Goal: Information Seeking & Learning: Learn about a topic

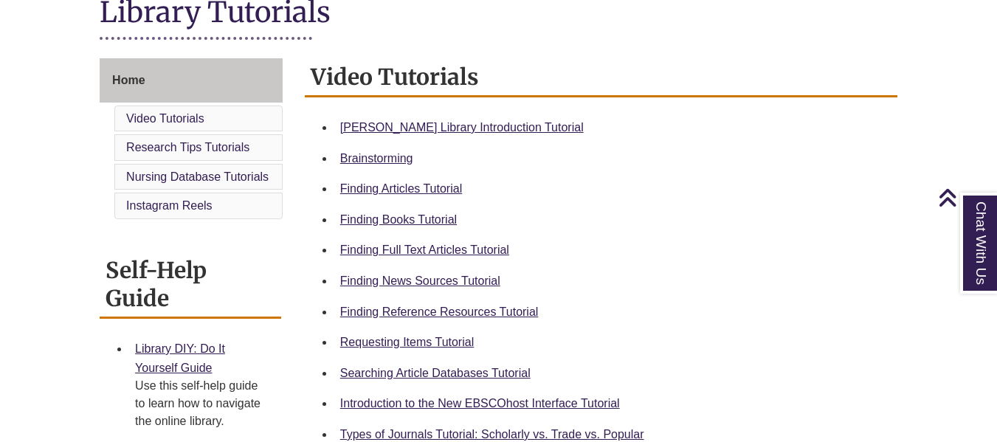
scroll to position [361, 0]
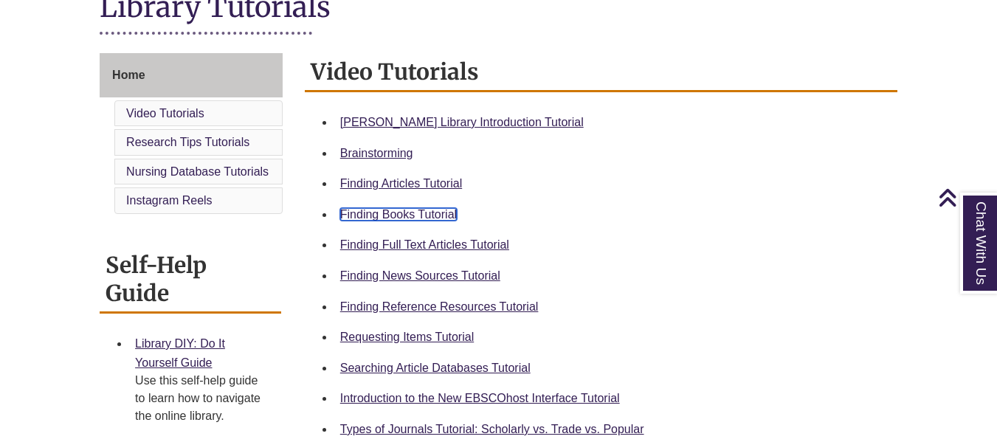
click at [403, 215] on link "Finding Books Tutorial" at bounding box center [398, 214] width 117 height 13
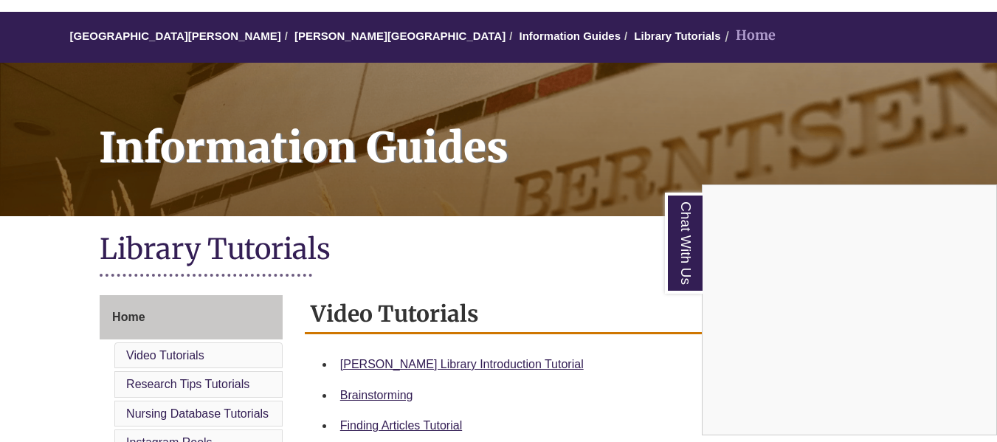
scroll to position [0, 0]
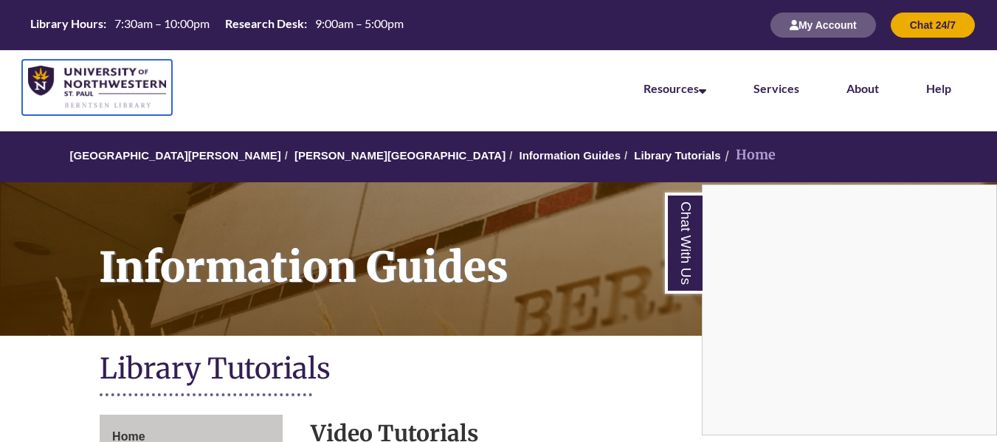
click at [74, 86] on img at bounding box center [97, 88] width 138 height 44
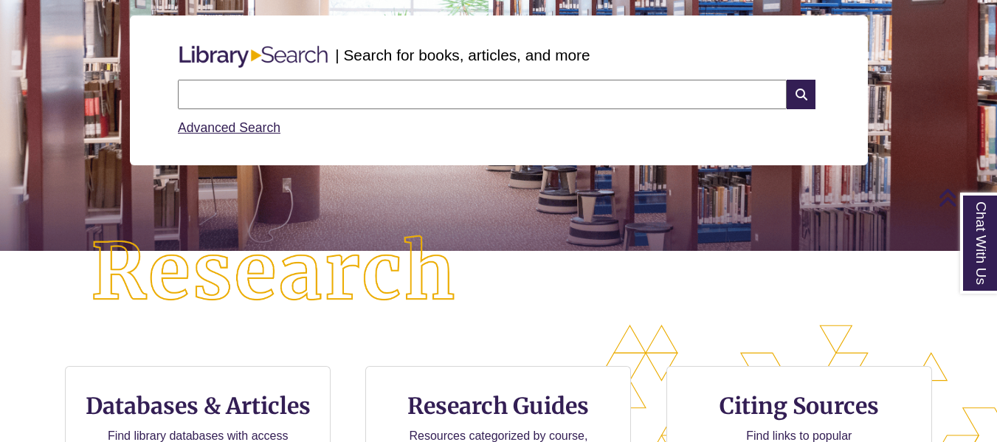
scroll to position [156, 0]
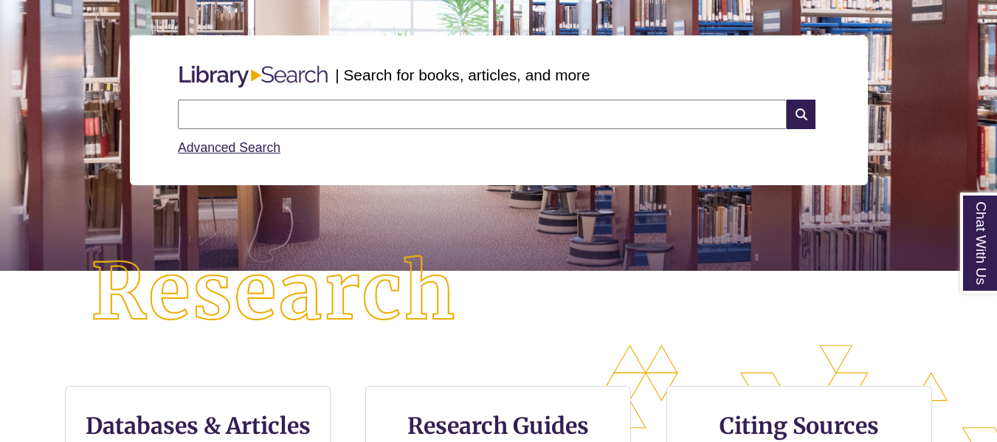
click at [331, 110] on input "text" at bounding box center [482, 115] width 609 height 30
type input "*******"
click at [806, 117] on icon at bounding box center [800, 115] width 28 height 30
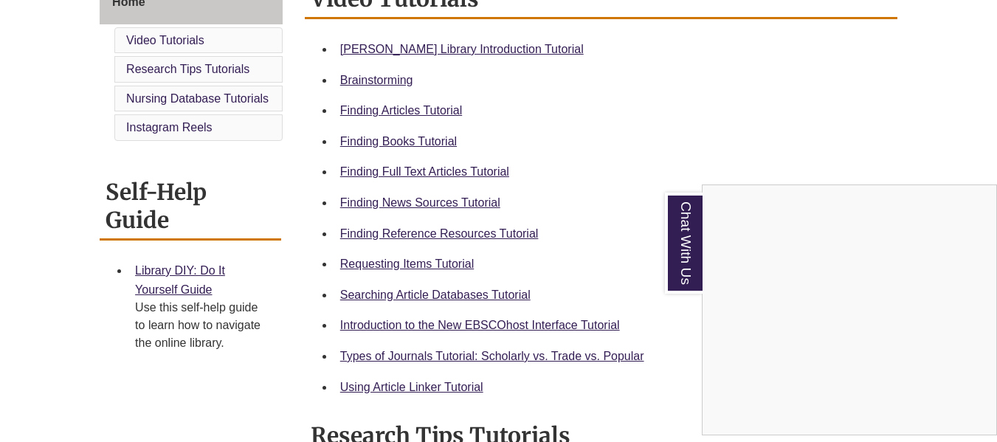
scroll to position [437, 0]
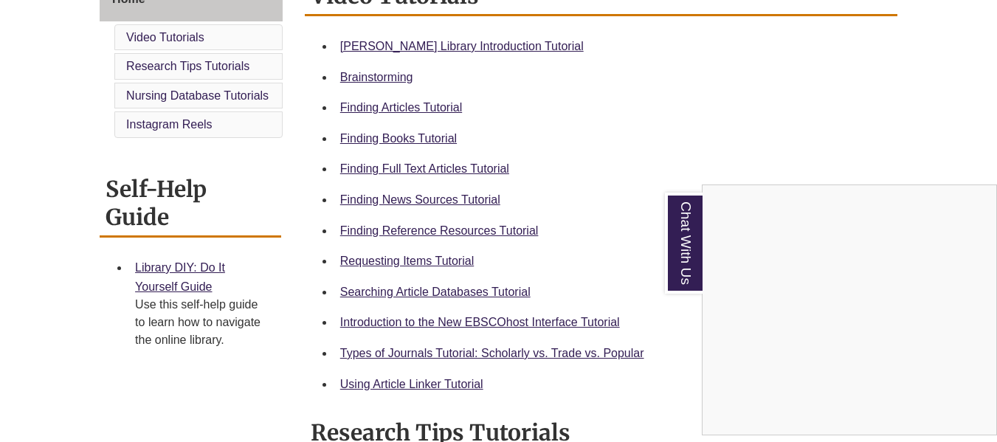
click at [373, 263] on div "Chat With Us" at bounding box center [498, 221] width 997 height 442
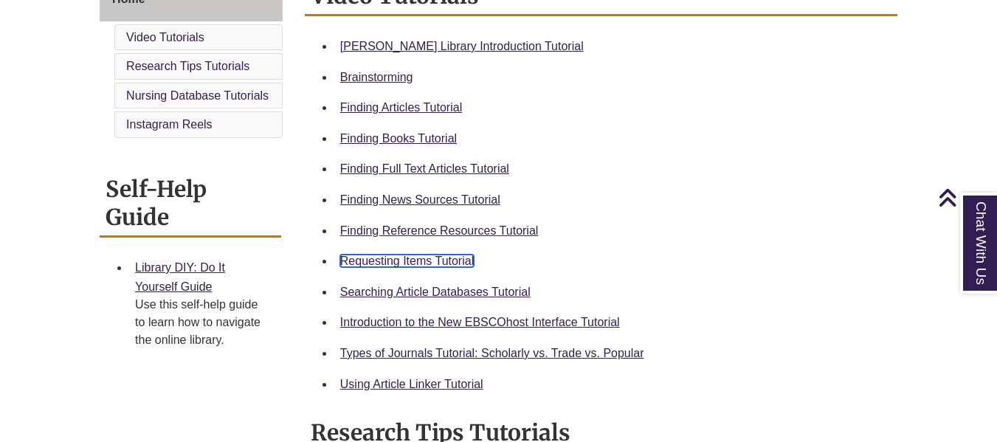
click at [357, 262] on link "Requesting Items Tutorial" at bounding box center [407, 260] width 134 height 13
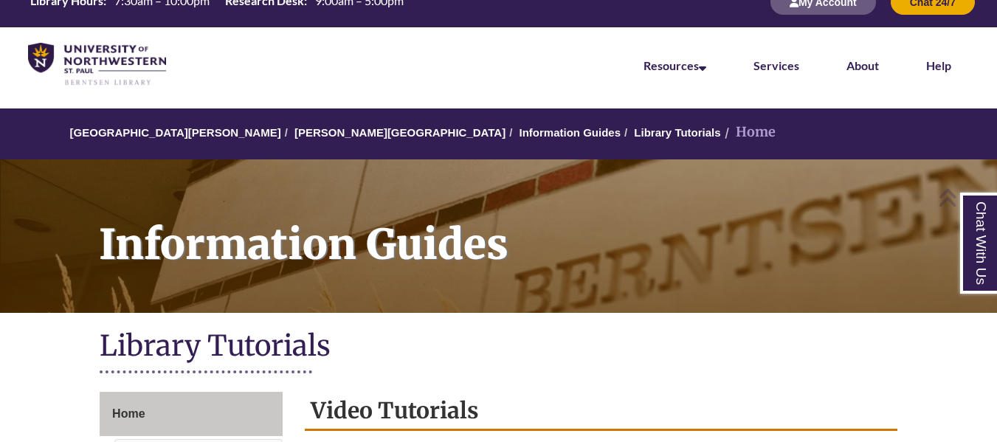
scroll to position [18, 0]
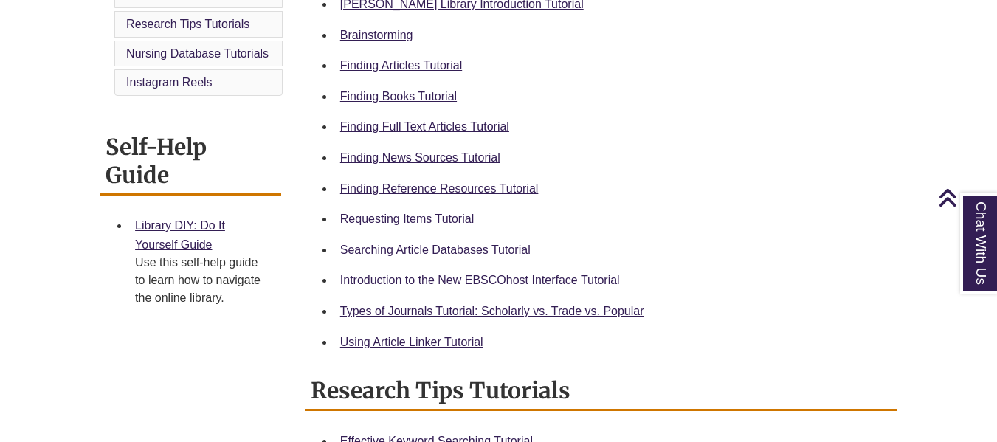
scroll to position [481, 0]
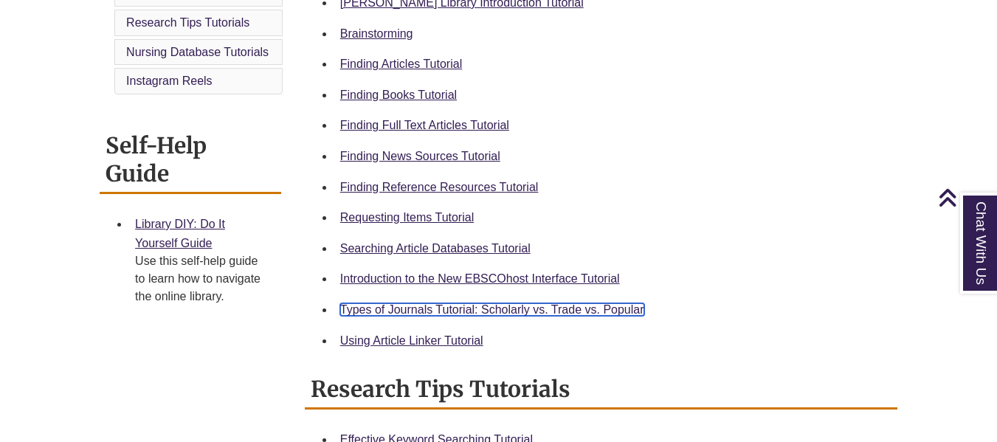
click at [467, 313] on link "Types of Journals Tutorial: Scholarly vs. Trade vs. Popular" at bounding box center [492, 309] width 304 height 13
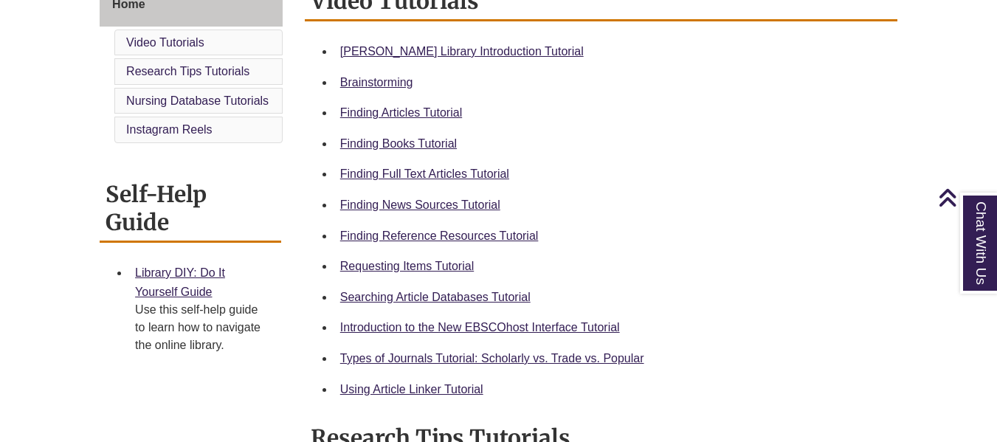
scroll to position [434, 0]
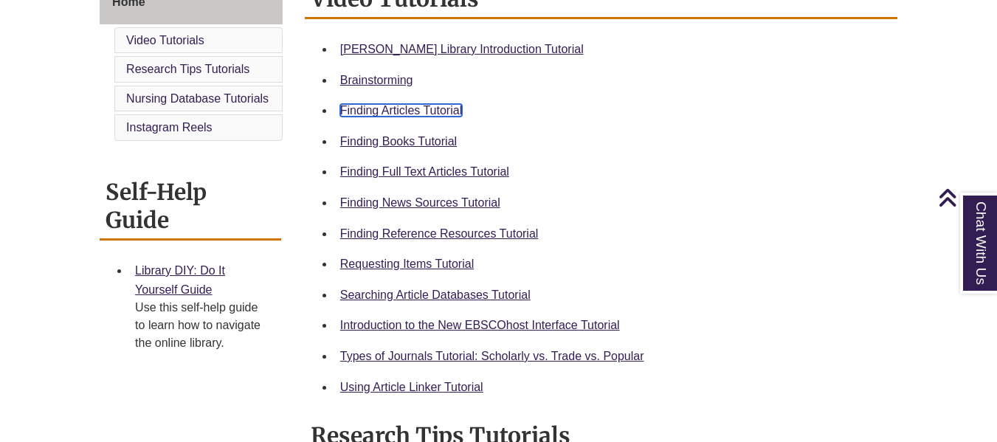
click at [389, 107] on link "Finding Articles Tutorial" at bounding box center [401, 110] width 122 height 13
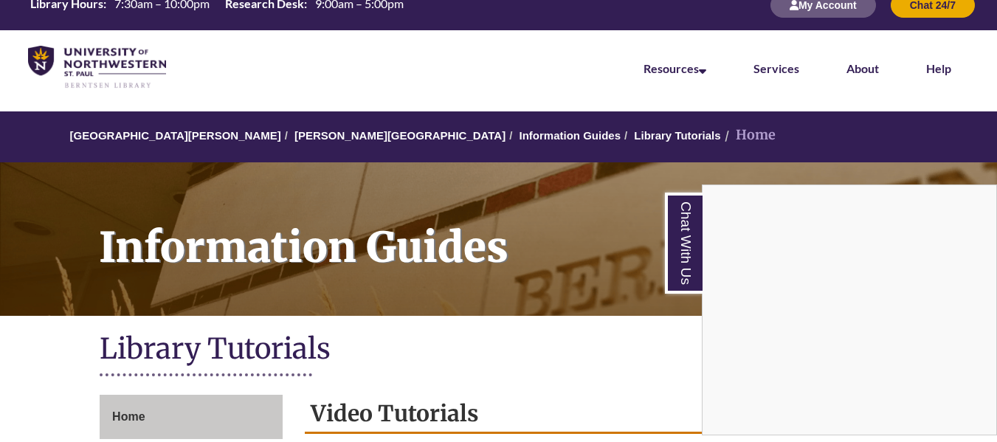
scroll to position [0, 0]
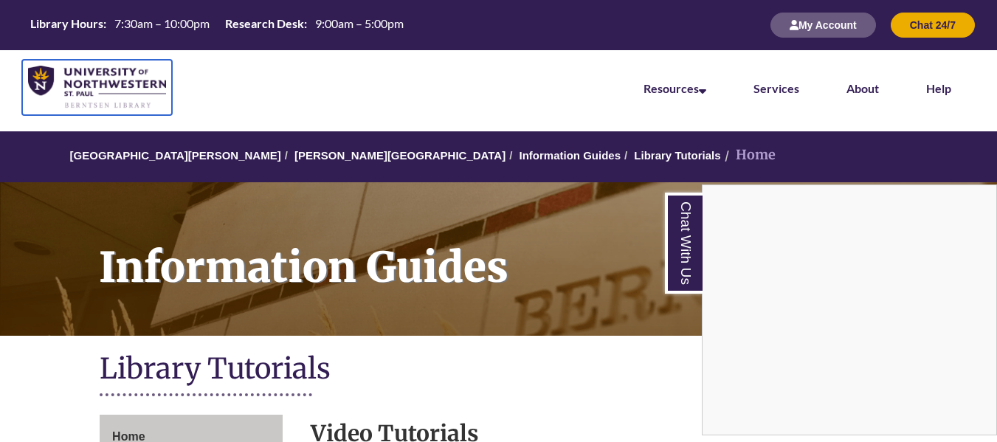
click at [114, 75] on img at bounding box center [97, 88] width 138 height 44
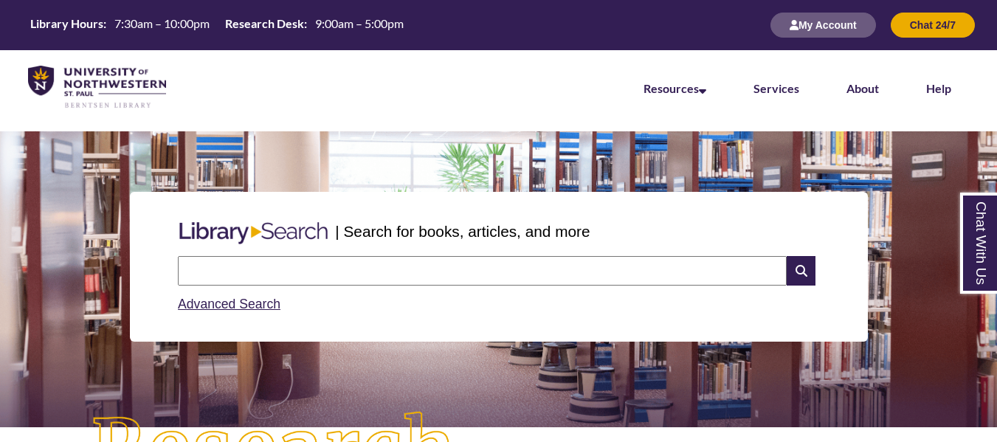
click at [223, 278] on input "text" at bounding box center [482, 271] width 609 height 30
type input "*******"
click at [806, 260] on icon at bounding box center [800, 271] width 28 height 30
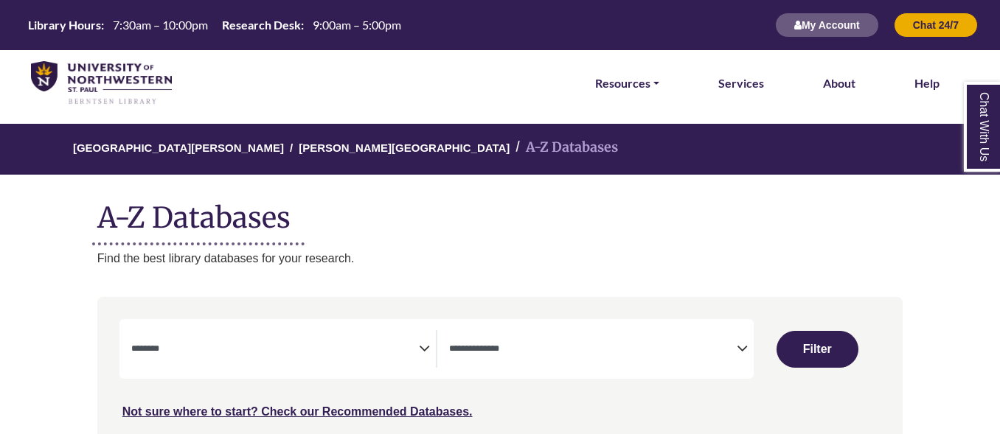
select select "Database Subject Filter"
select select "Database Types Filter"
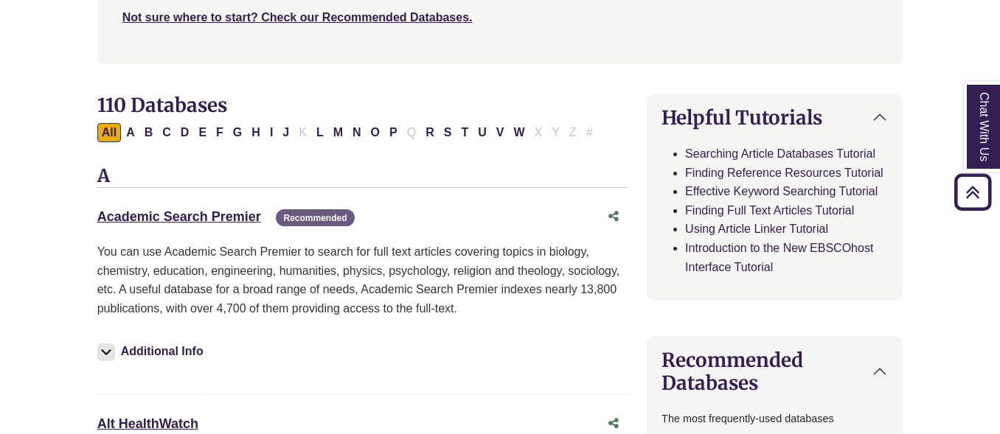
scroll to position [395, 0]
click at [217, 128] on button "F" at bounding box center [220, 131] width 16 height 19
select select "Database Subject Filter"
select select "Database Types Filter"
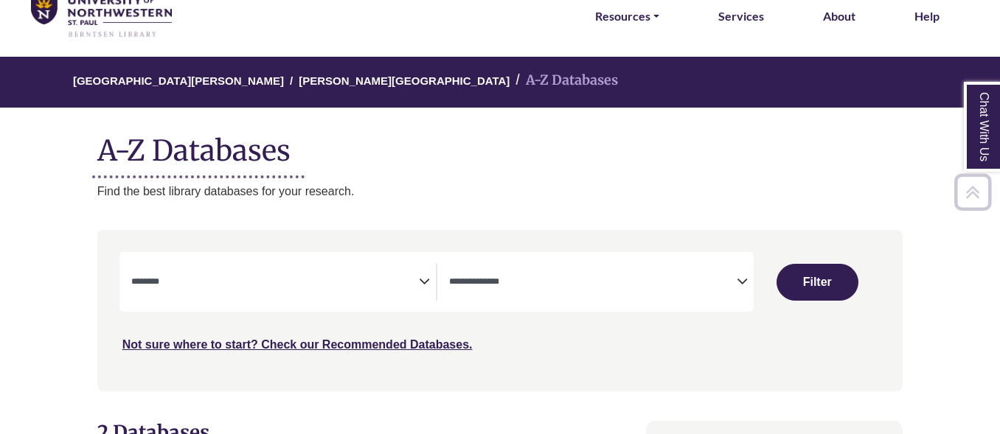
scroll to position [66, 0]
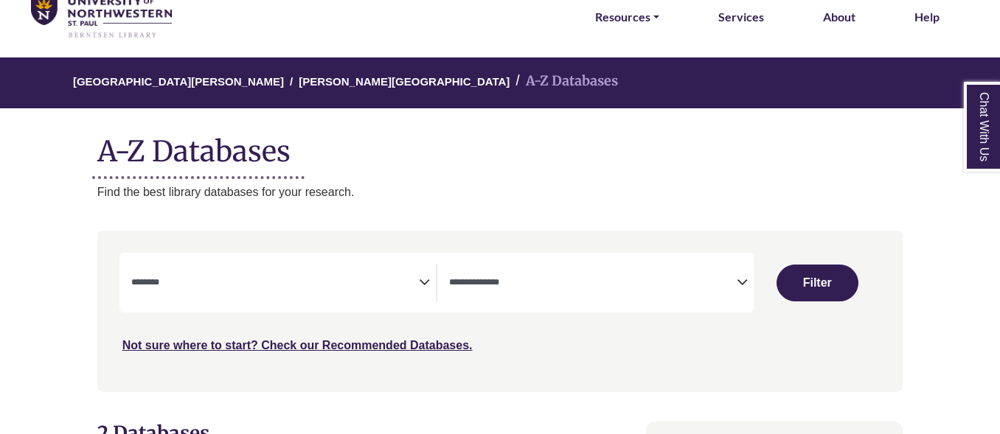
click at [215, 264] on span "Search filters" at bounding box center [275, 283] width 288 height 38
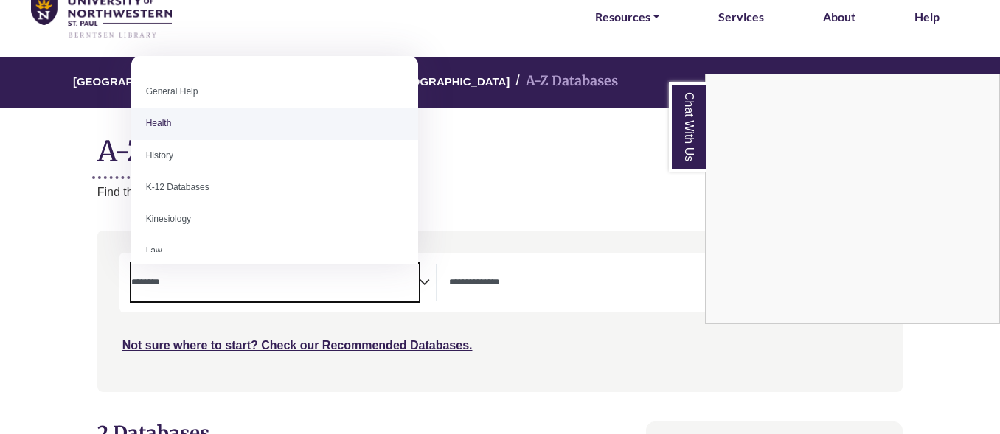
scroll to position [632, 0]
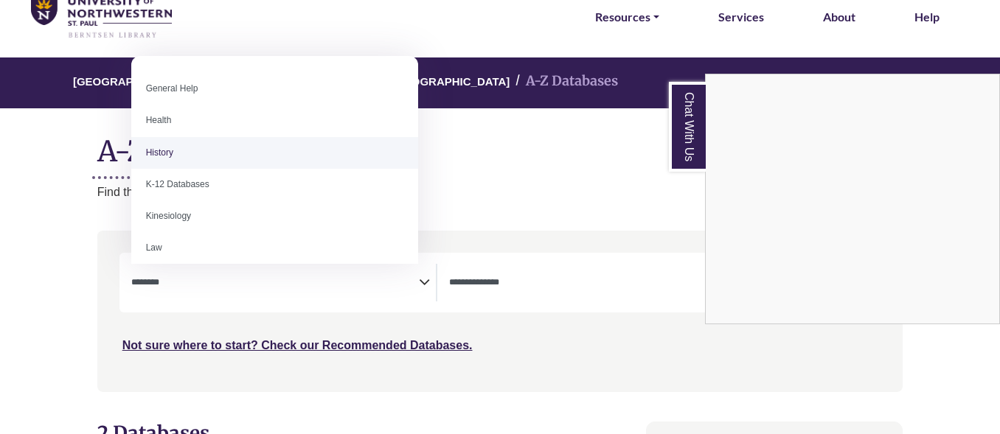
select select "*****"
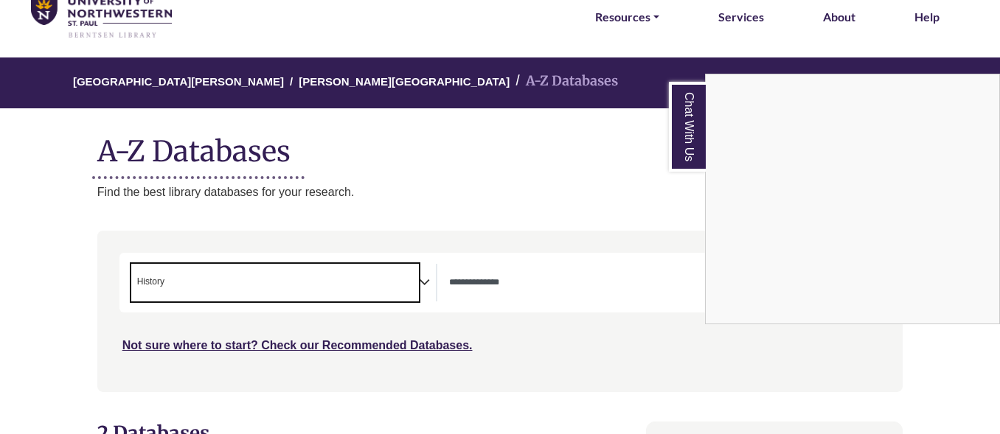
click at [592, 176] on div "Chat With Us" at bounding box center [500, 217] width 1000 height 434
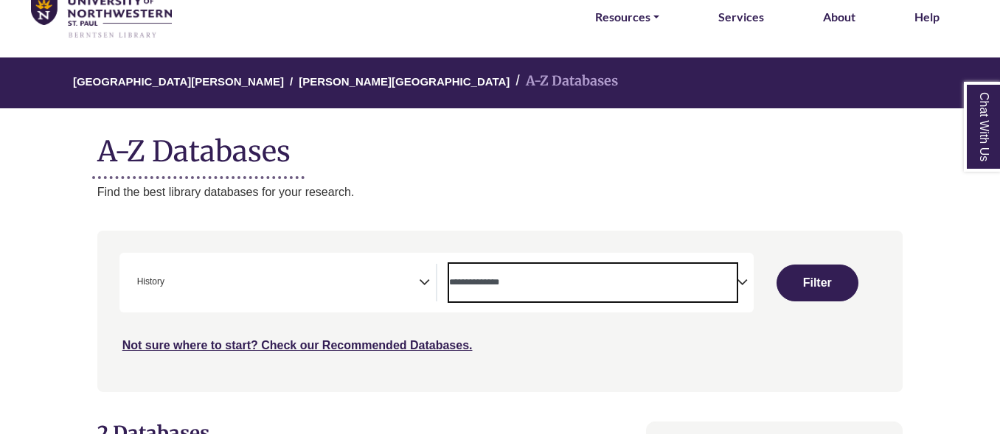
click at [655, 283] on textarea "Search" at bounding box center [593, 284] width 288 height 12
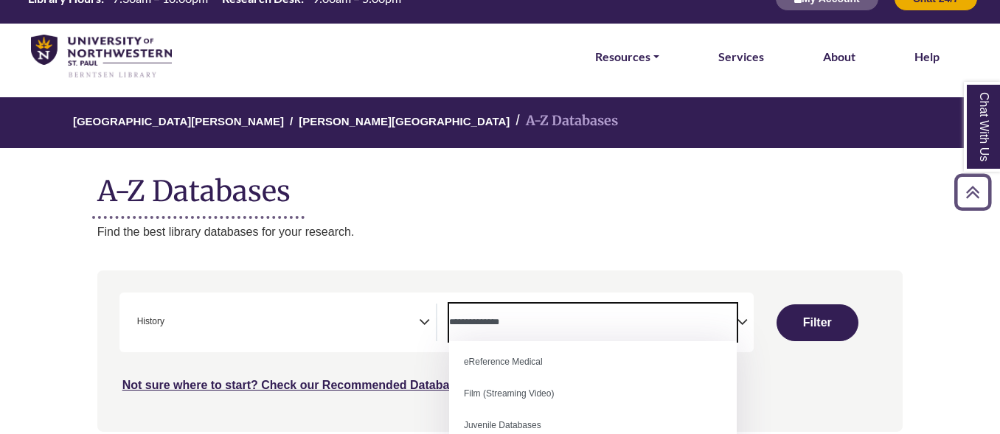
scroll to position [0, 0]
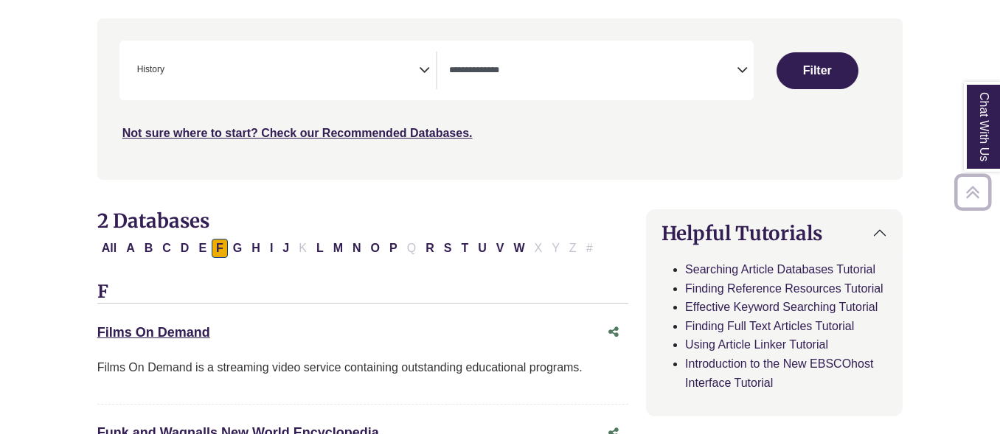
scroll to position [280, 0]
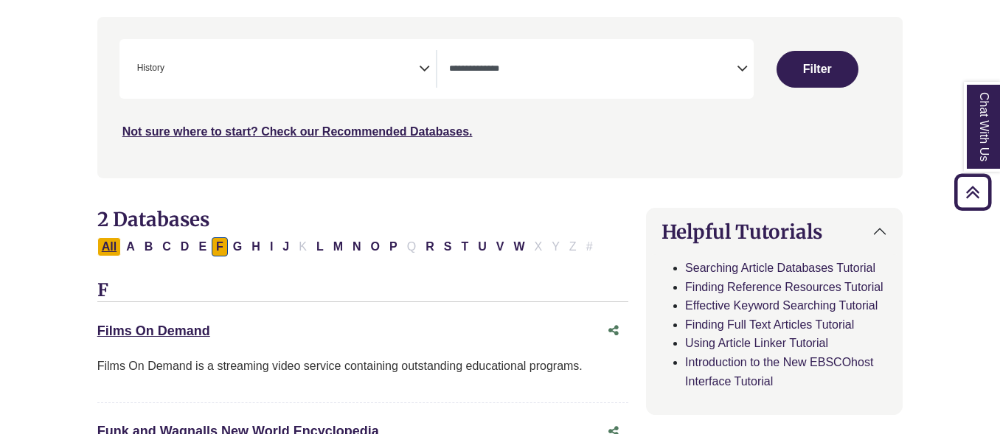
click at [103, 246] on button "All" at bounding box center [109, 247] width 24 height 19
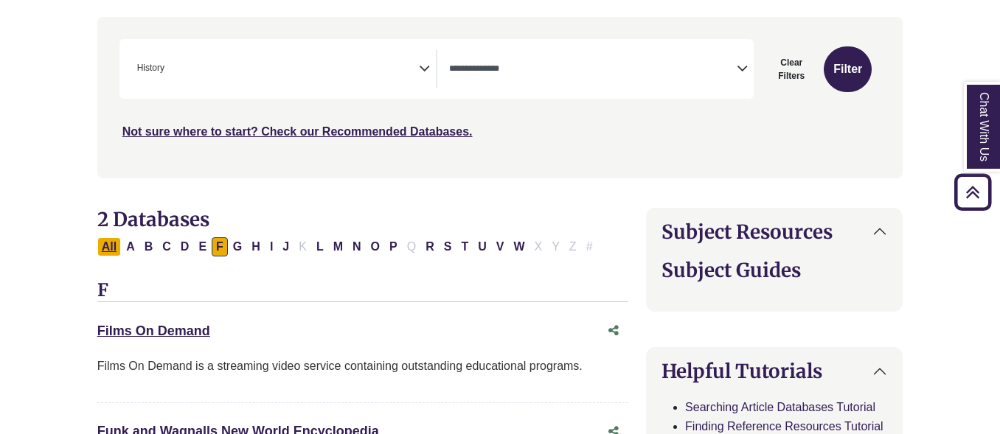
select select "Database Types Filter"
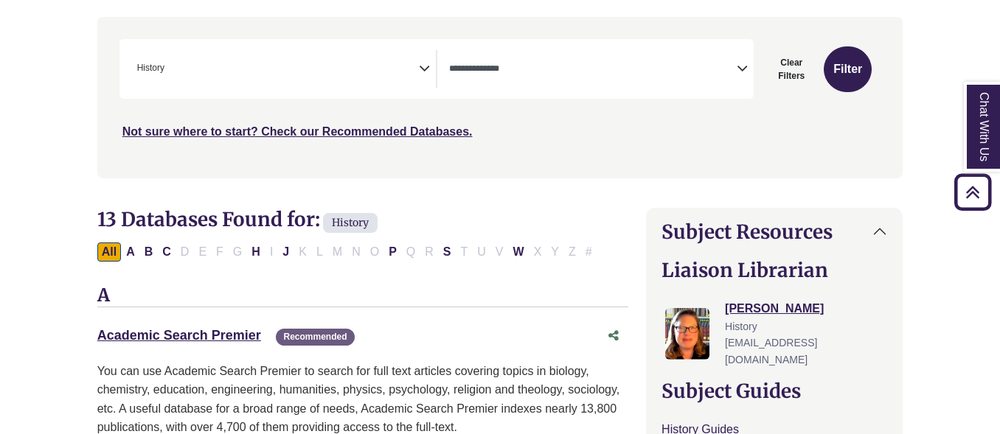
click at [267, 88] on span "× History" at bounding box center [275, 69] width 288 height 38
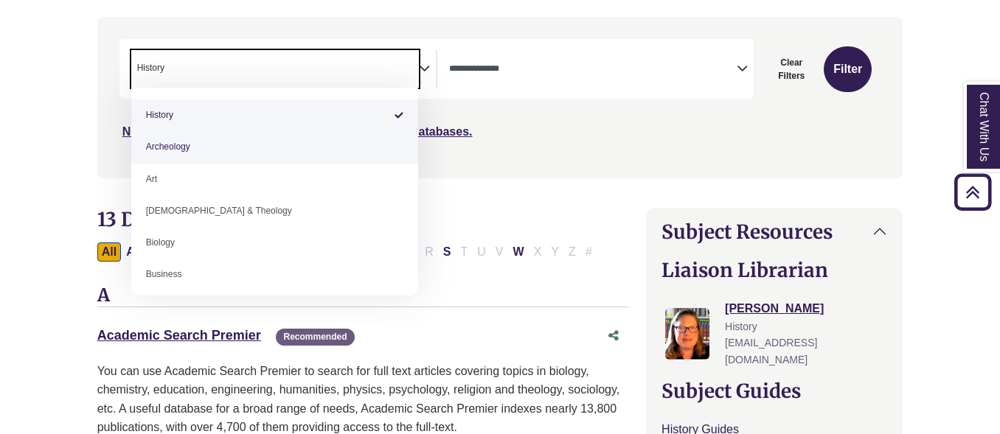
select select "Database Subject Filter"
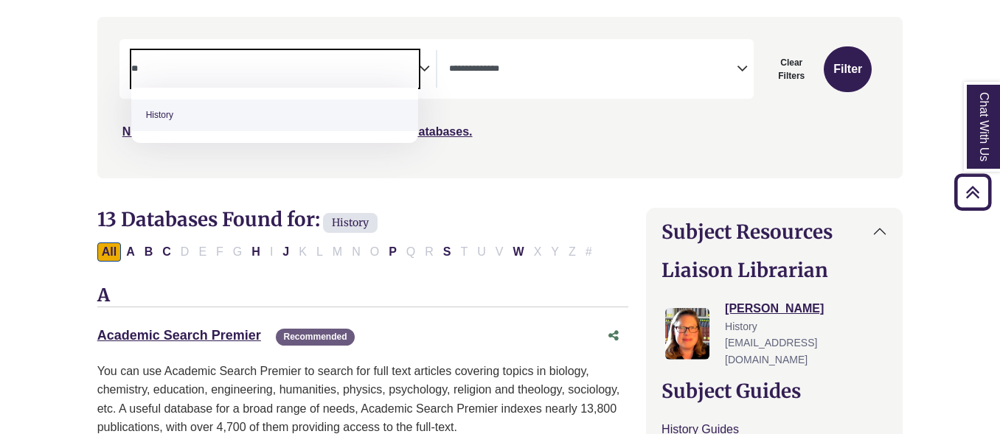
type textarea "*"
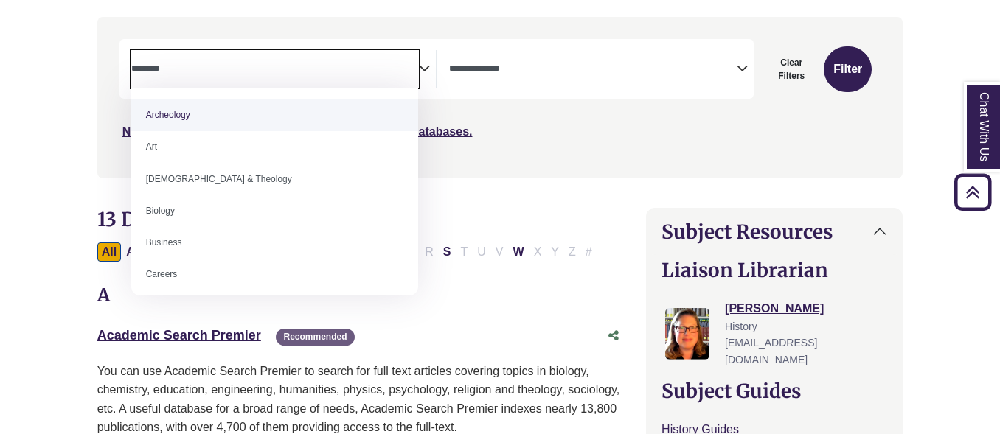
click at [214, 62] on span "Search filters" at bounding box center [275, 66] width 288 height 13
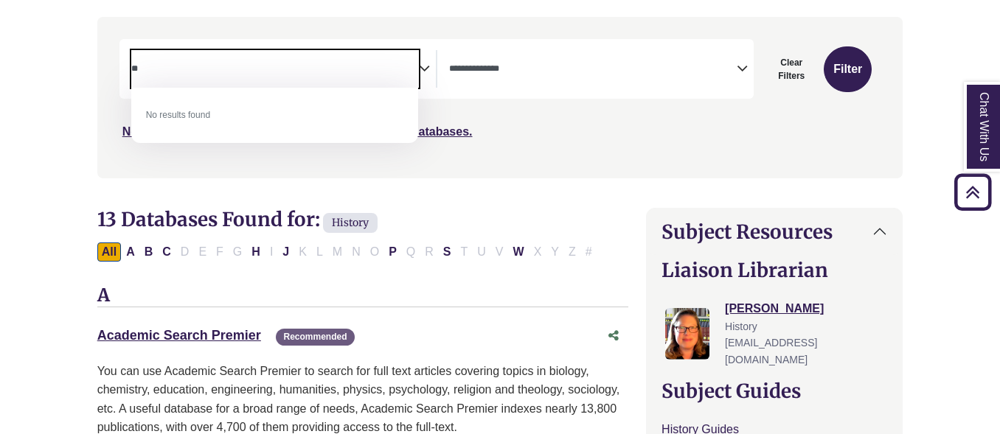
type textarea "*"
type textarea "*****"
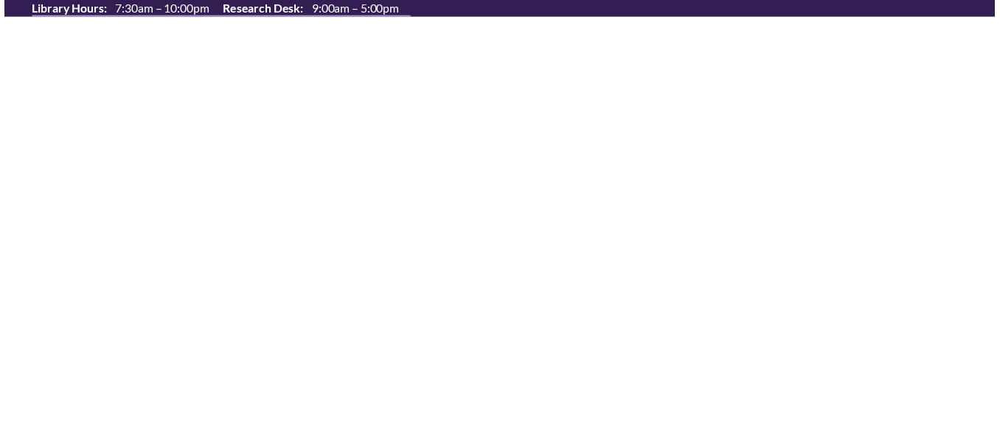
scroll to position [280, 0]
select select "Database Types Filter"
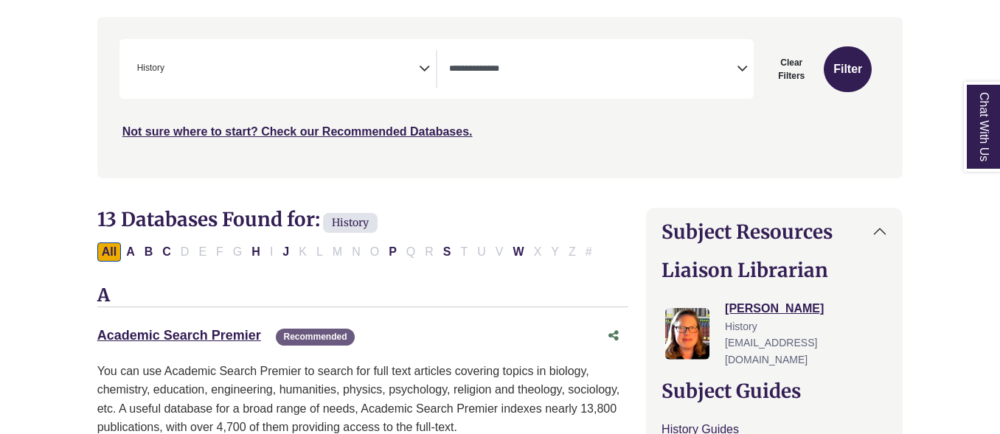
scroll to position [266, 0]
click at [794, 62] on button "Clear Filters" at bounding box center [792, 69] width 58 height 46
select select "Database Subject Filter"
select select "Database Types Filter"
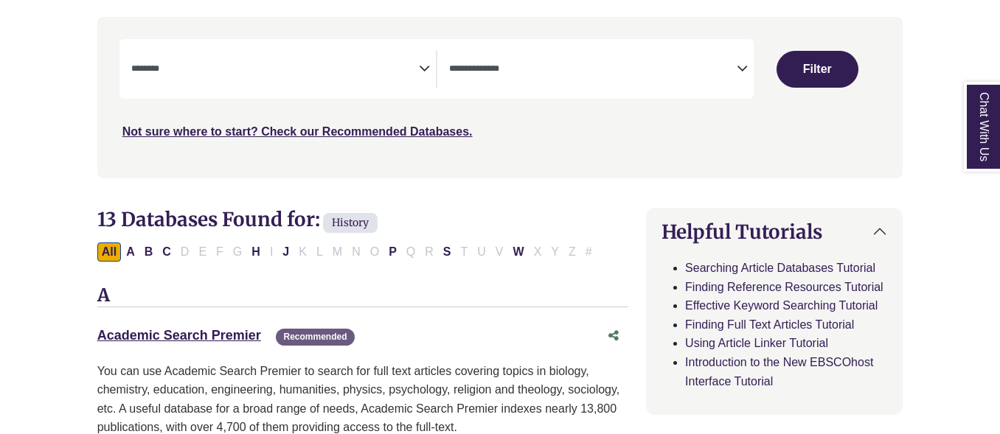
scroll to position [311, 0]
select select "Database Subject Filter"
select select "Database Types Filter"
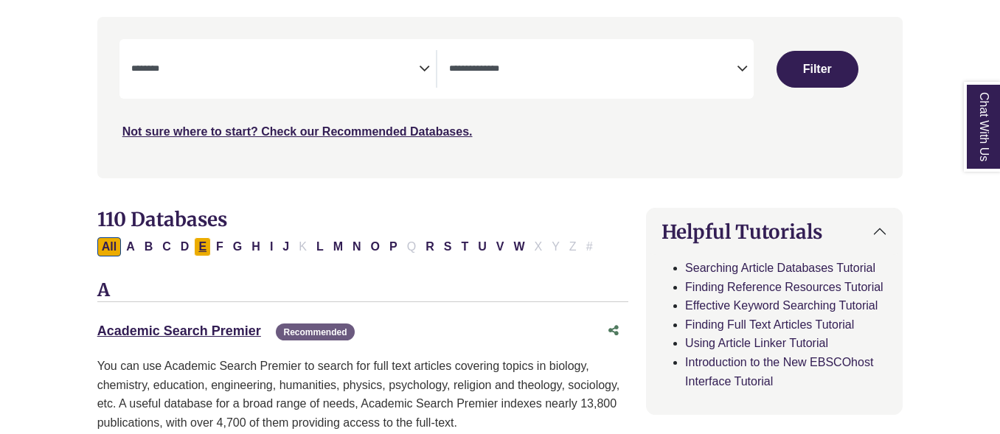
click at [207, 245] on button "E" at bounding box center [202, 247] width 17 height 19
select select "Database Subject Filter"
select select "Database Types Filter"
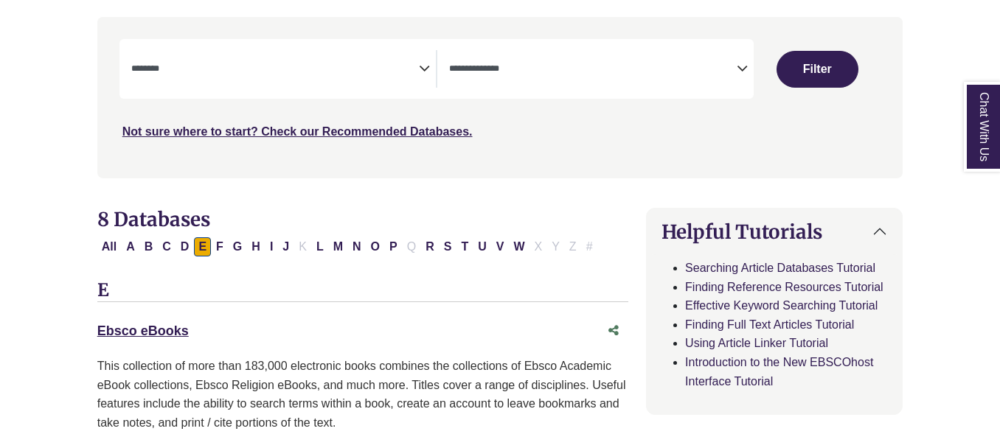
click at [193, 72] on textarea "Search" at bounding box center [275, 70] width 288 height 12
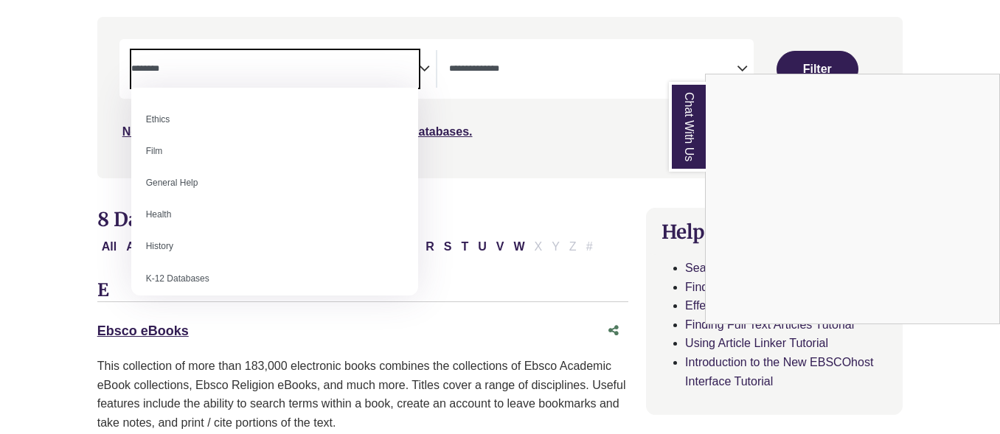
scroll to position [568, 0]
select select "*****"
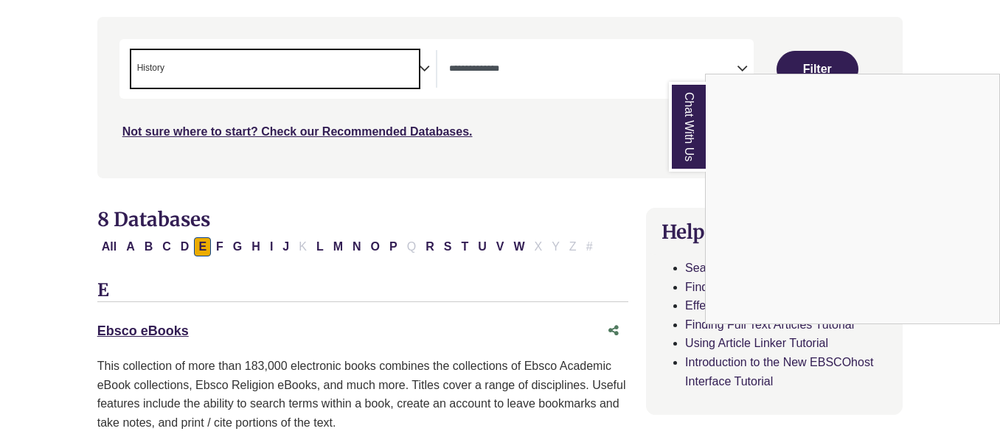
select select "Database Subject Filter"
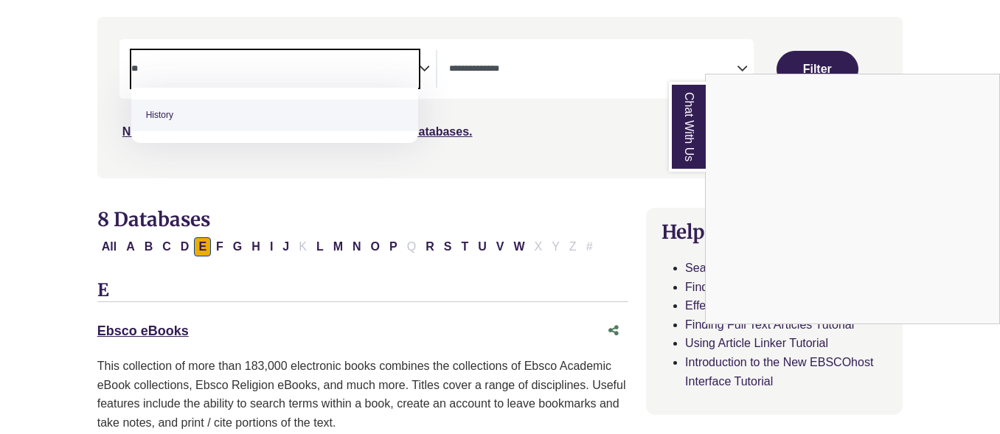
type textarea "*"
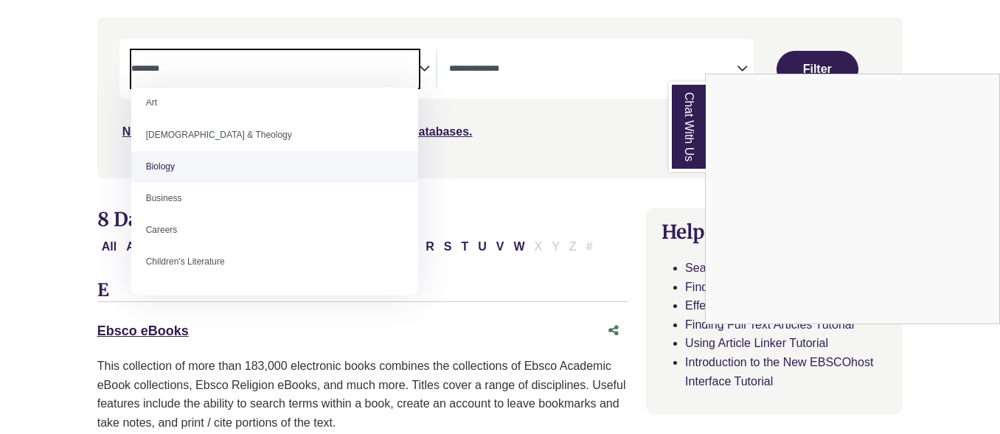
scroll to position [0, 0]
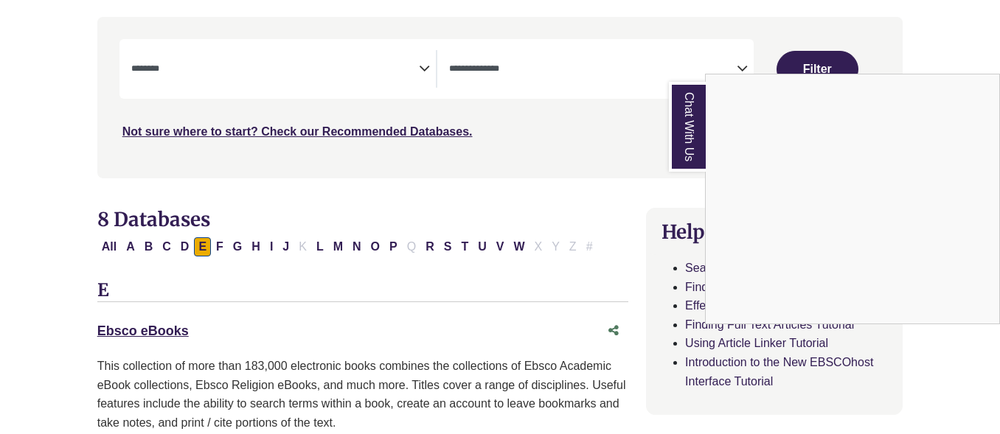
drag, startPoint x: 530, startPoint y: 138, endPoint x: 369, endPoint y: 62, distance: 177.9
click at [369, 62] on div "Chat With Us" at bounding box center [500, 217] width 1000 height 434
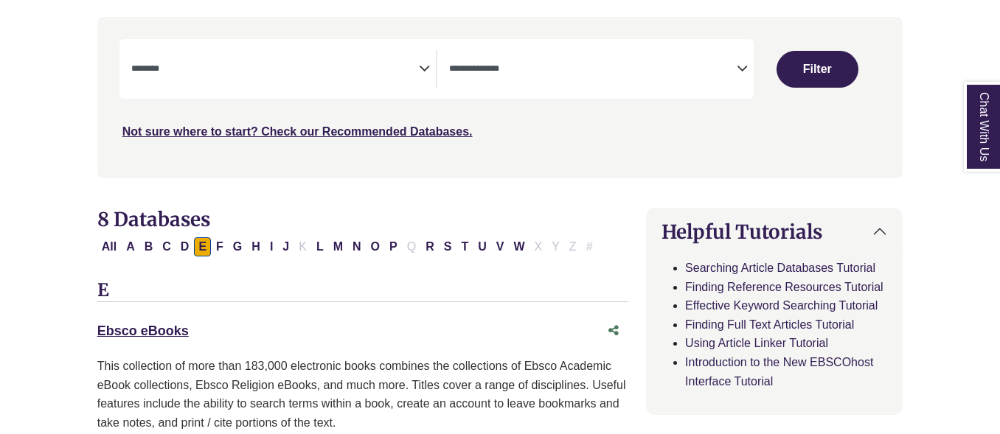
click at [258, 71] on textarea "Search" at bounding box center [275, 70] width 288 height 12
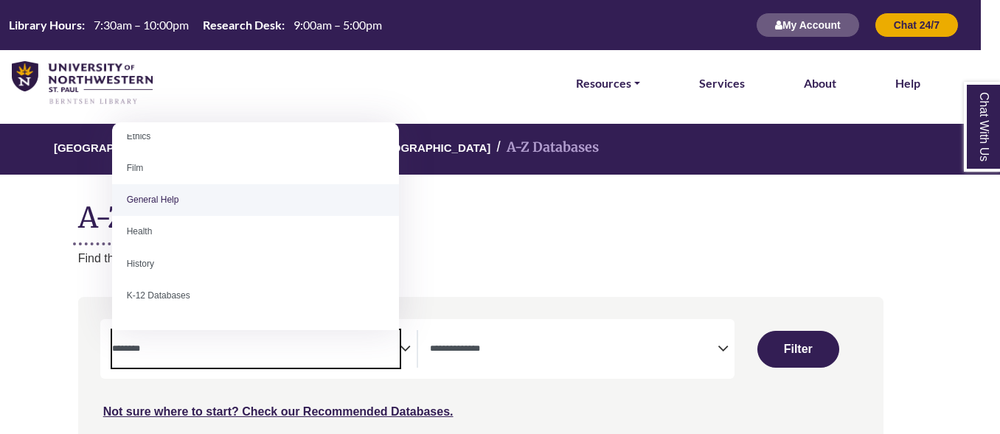
scroll to position [588, 0]
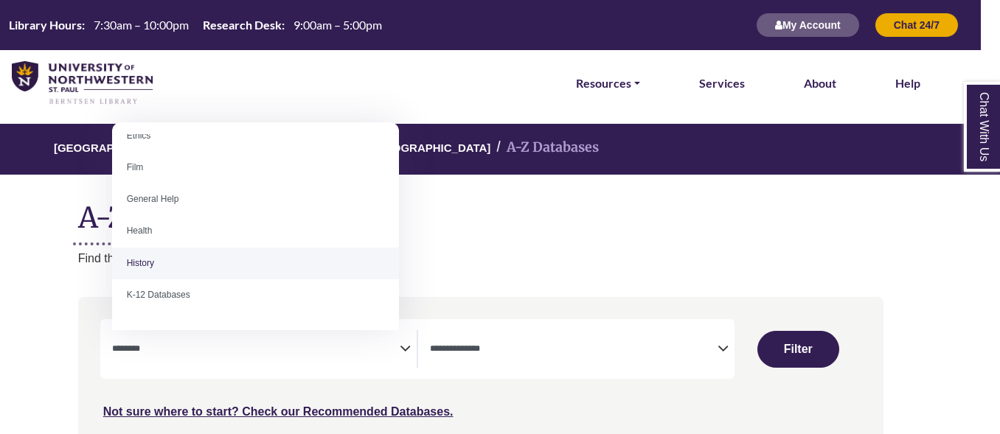
select select "*****"
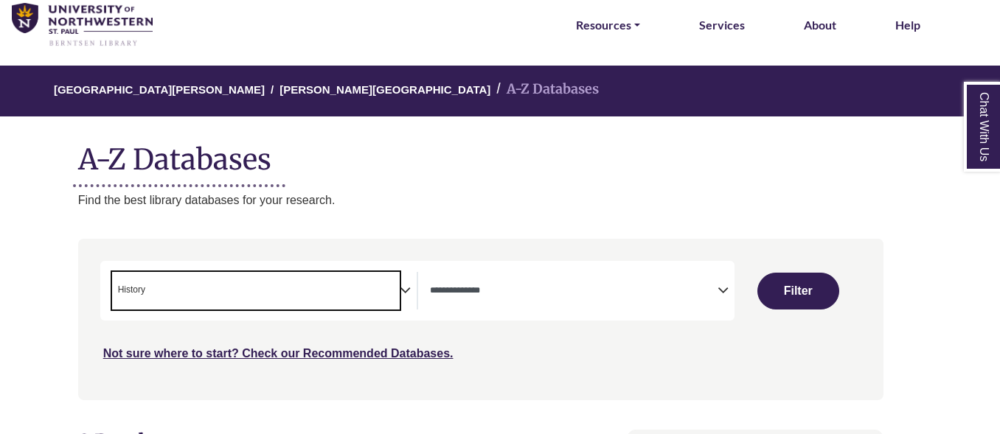
scroll to position [60, 19]
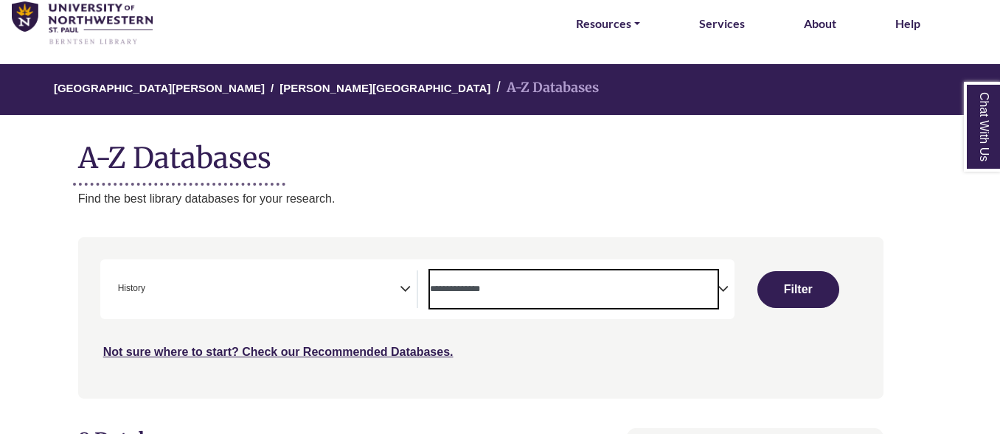
click at [482, 298] on span "Search filters" at bounding box center [574, 290] width 288 height 38
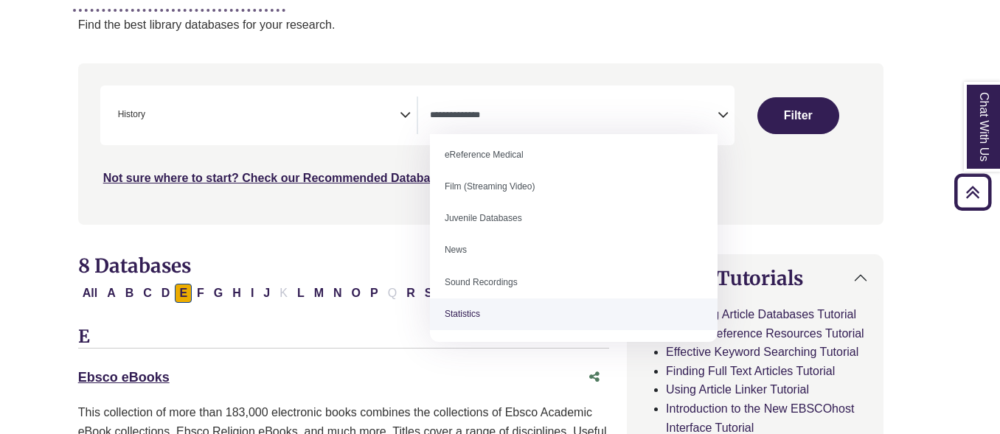
scroll to position [114, 0]
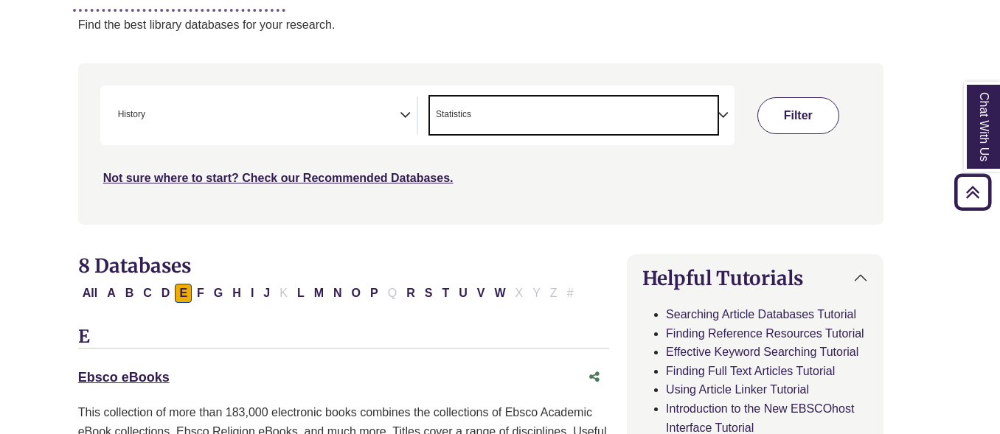
click at [768, 118] on button "Filter" at bounding box center [799, 115] width 82 height 37
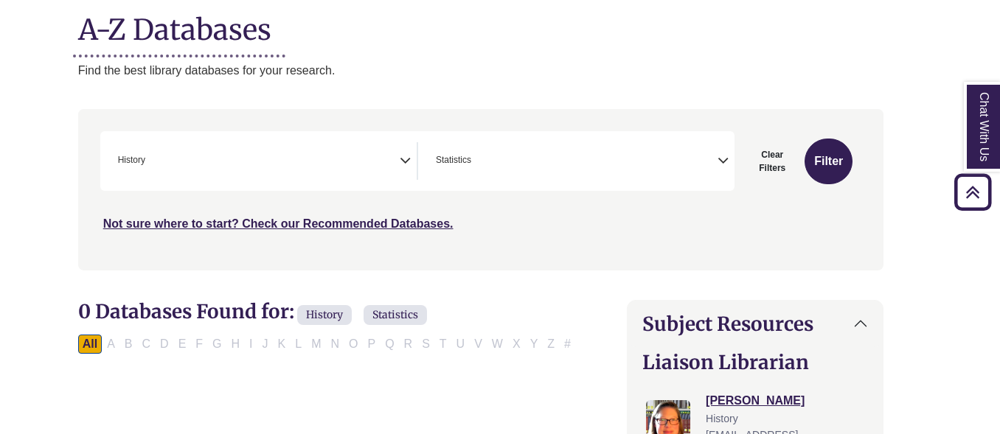
scroll to position [187, 19]
click at [514, 162] on span "× Statistics" at bounding box center [574, 162] width 288 height 38
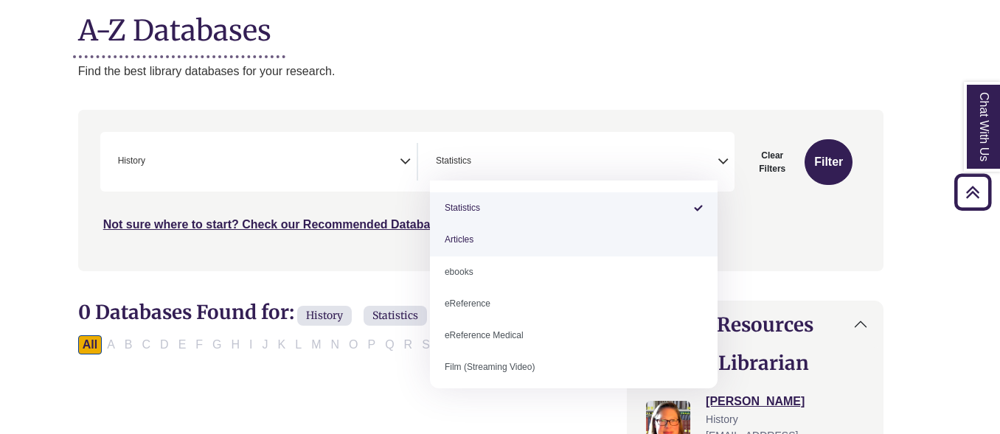
select select "*****"
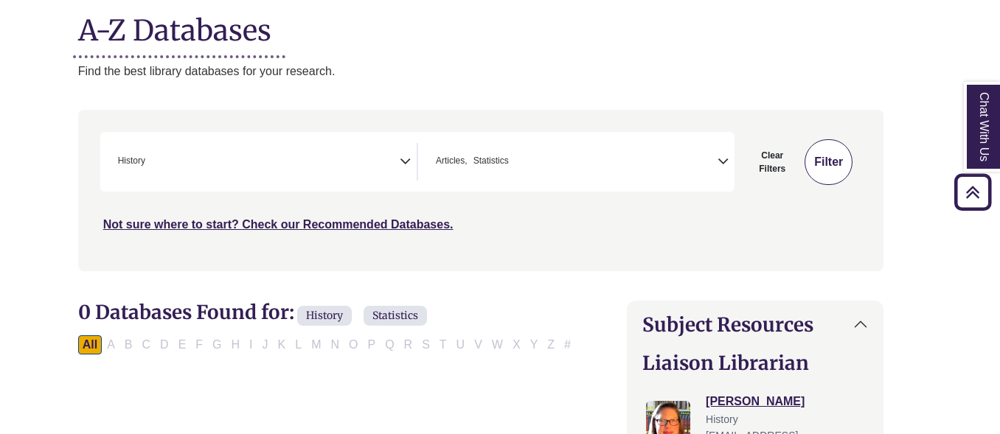
click at [851, 160] on button "Filter" at bounding box center [829, 162] width 48 height 46
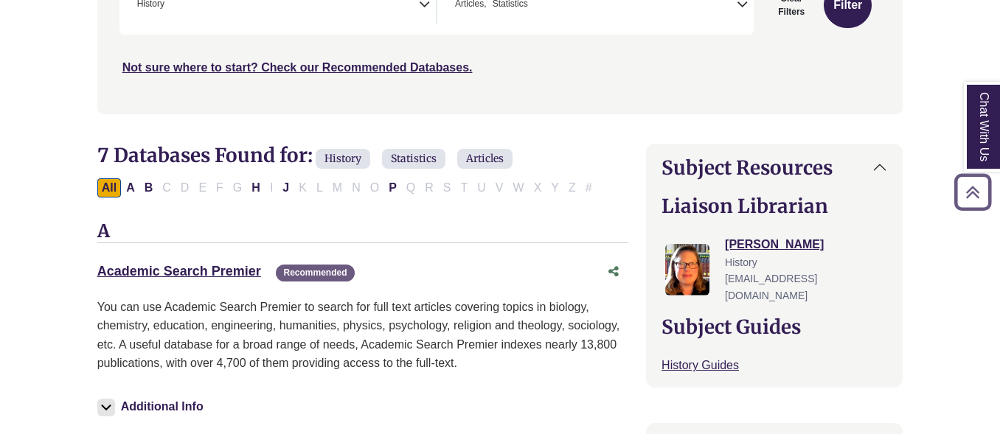
scroll to position [260, 0]
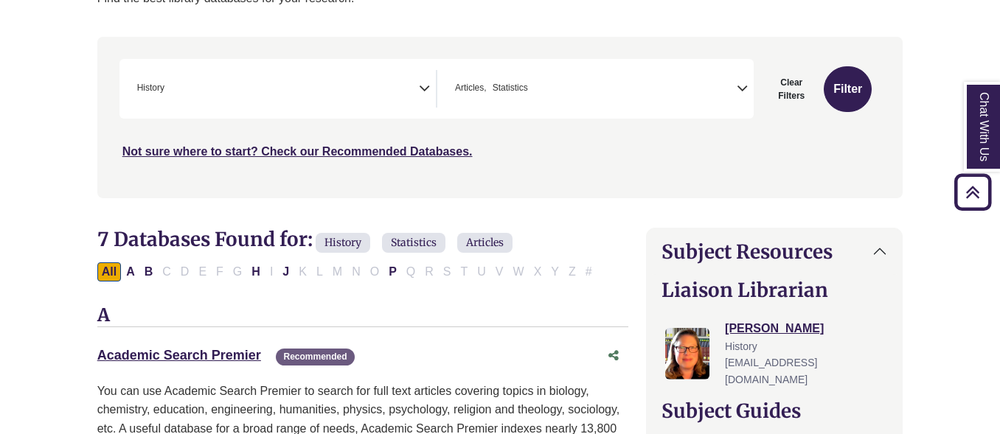
click at [539, 100] on span "× Articles × Statistics" at bounding box center [593, 89] width 288 height 38
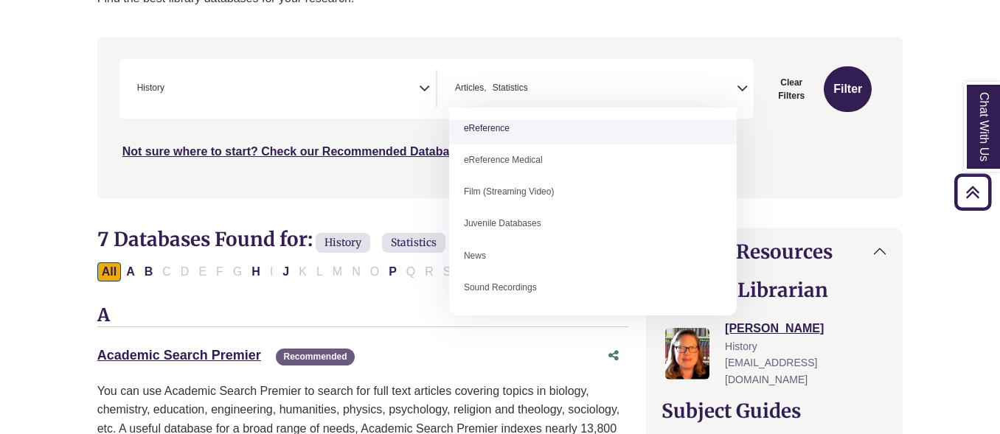
scroll to position [114, 0]
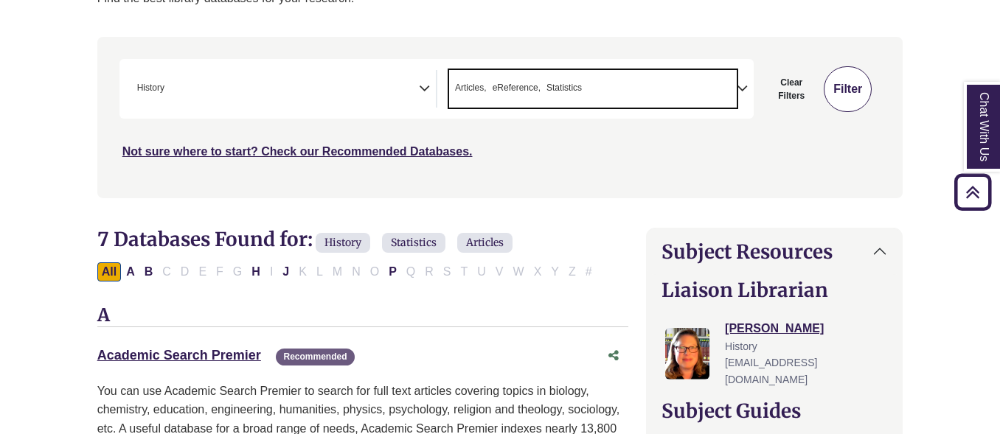
click at [858, 78] on button "Filter" at bounding box center [848, 89] width 48 height 46
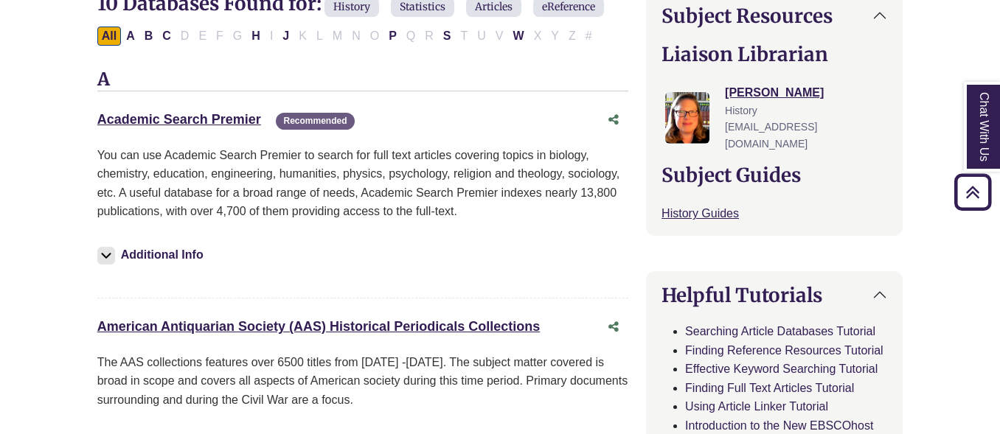
scroll to position [497, 0]
click at [151, 38] on button "B" at bounding box center [149, 35] width 18 height 19
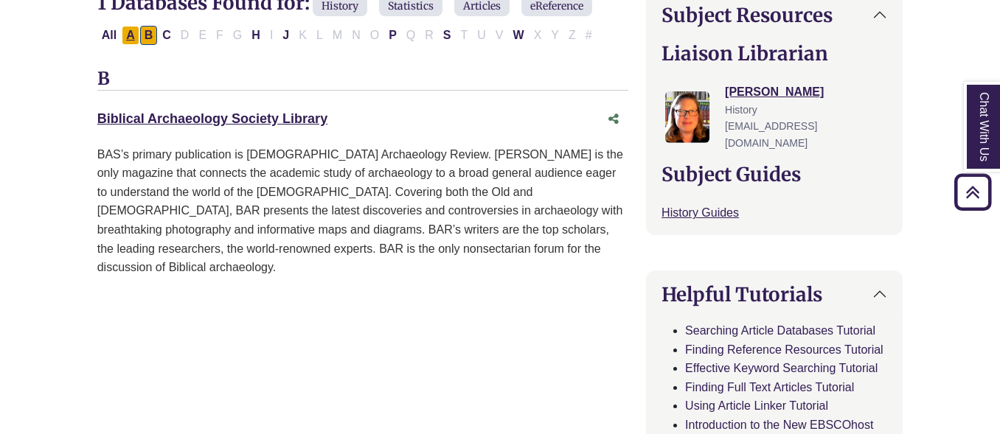
click at [134, 33] on button "A" at bounding box center [131, 35] width 18 height 19
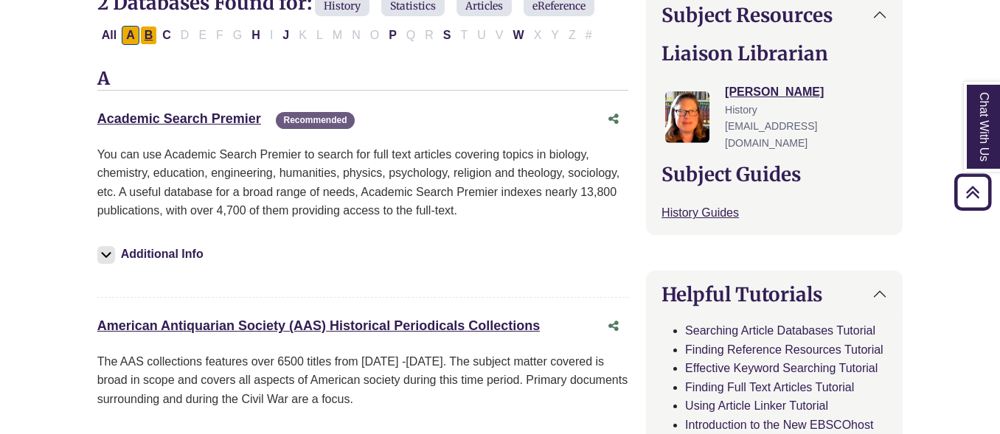
click at [150, 30] on button "B" at bounding box center [149, 35] width 18 height 19
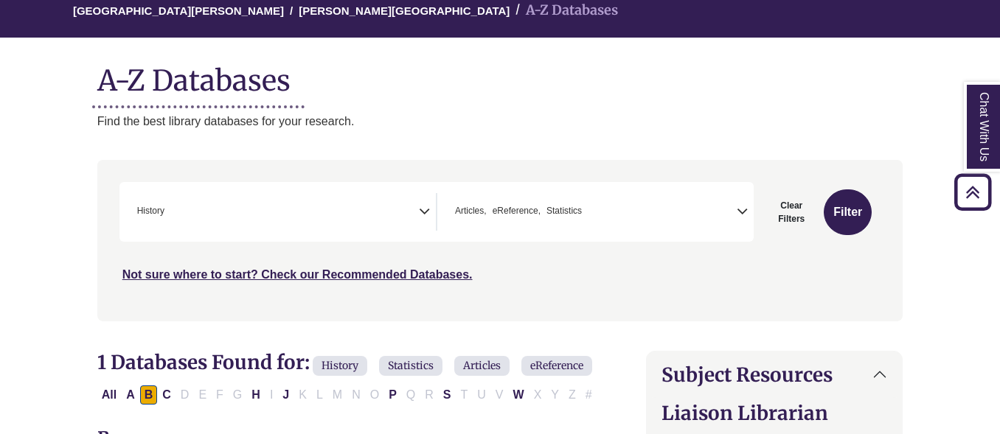
scroll to position [120, 0]
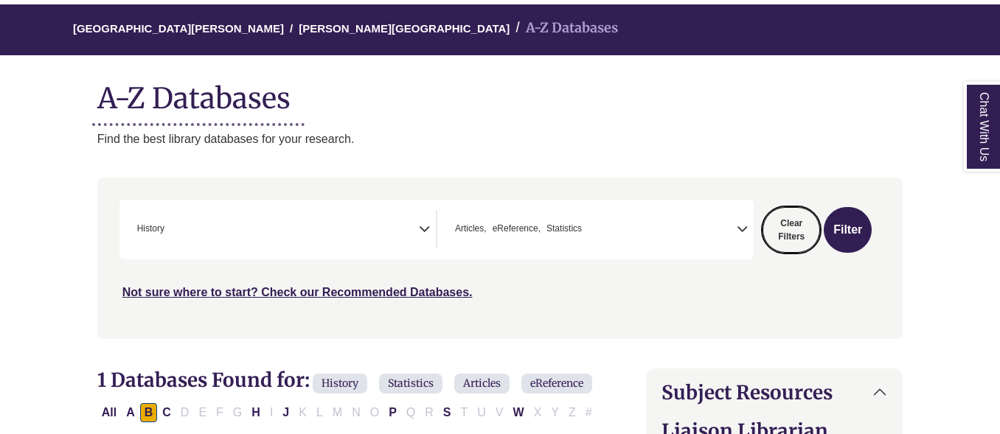
click at [790, 237] on button "Clear Filters" at bounding box center [792, 230] width 58 height 46
select select "Database Subject Filter"
select select "Database Types Filter"
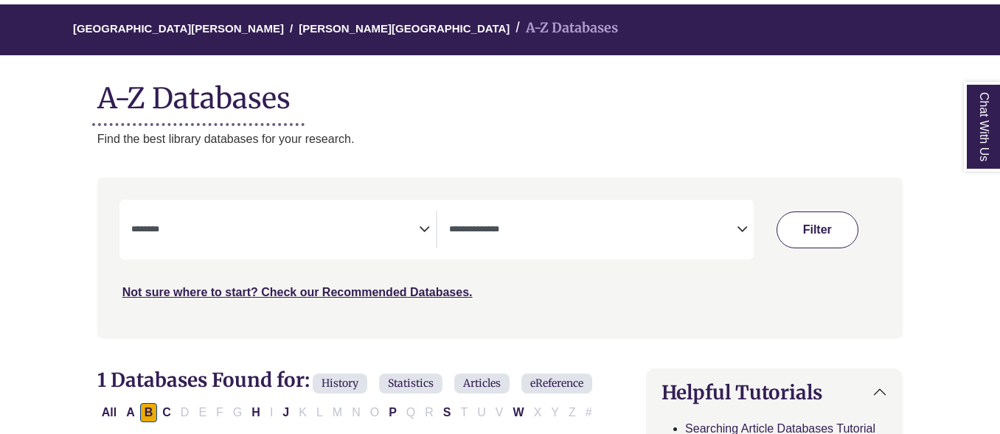
select select "Database Subject Filter"
select select "Database Types Filter"
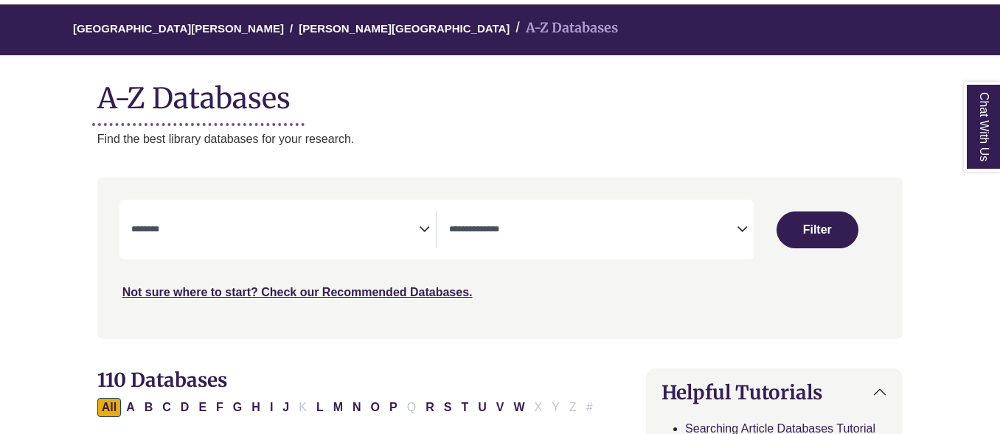
scroll to position [114, 0]
click at [333, 246] on span "Search filters" at bounding box center [275, 230] width 288 height 38
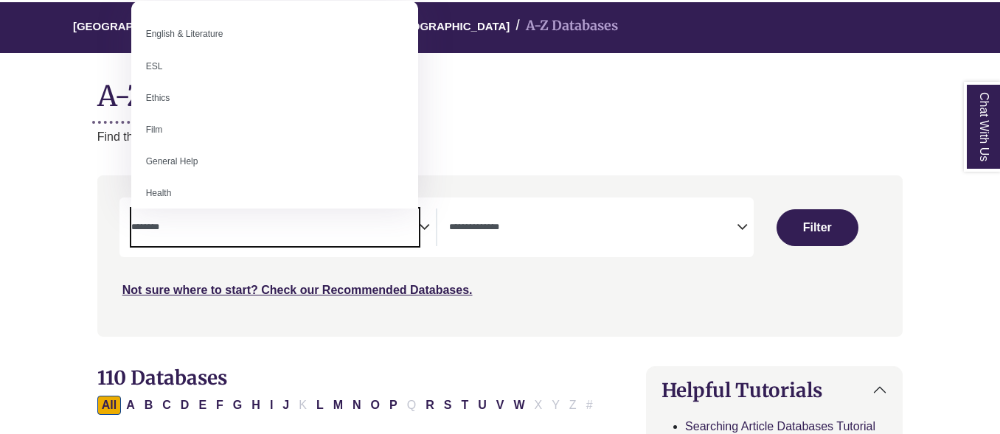
scroll to position [501, 0]
select select "*****"
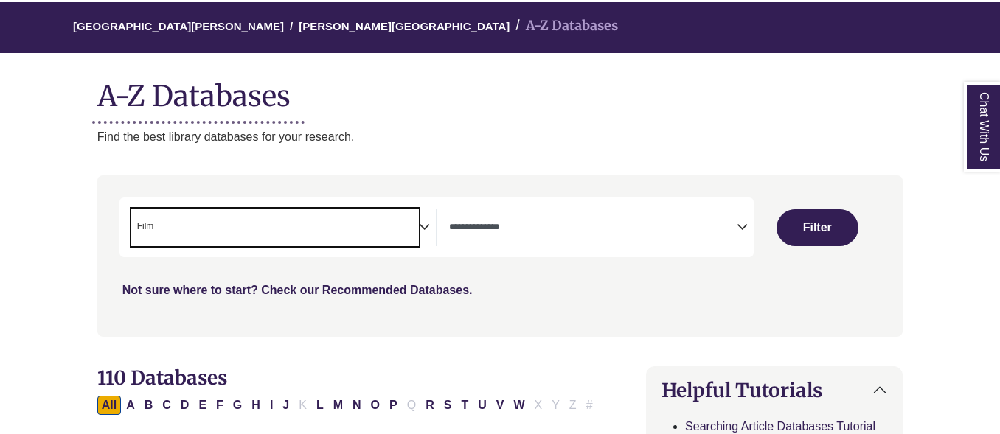
click at [522, 232] on textarea "Search" at bounding box center [593, 229] width 288 height 12
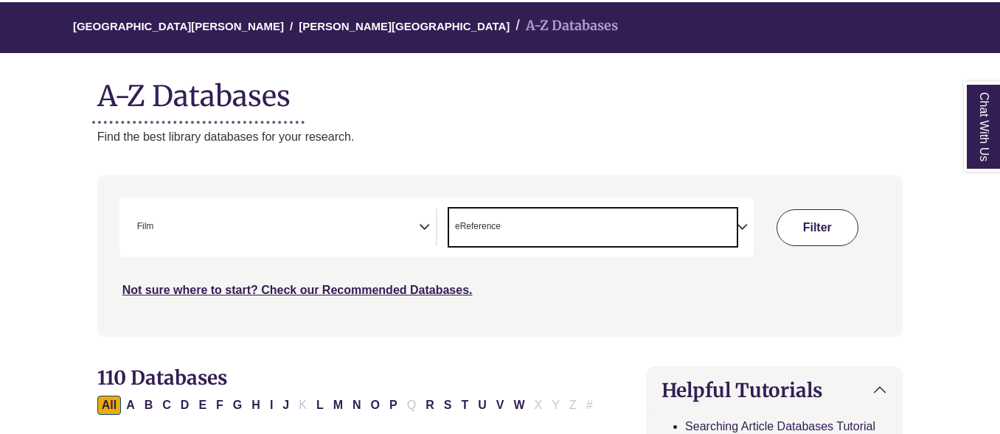
click at [831, 226] on button "Filter" at bounding box center [818, 227] width 82 height 37
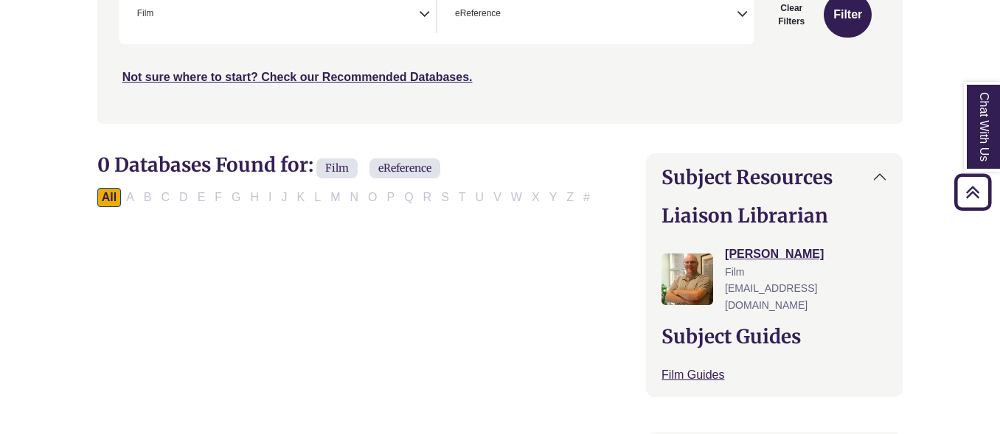
scroll to position [271, 0]
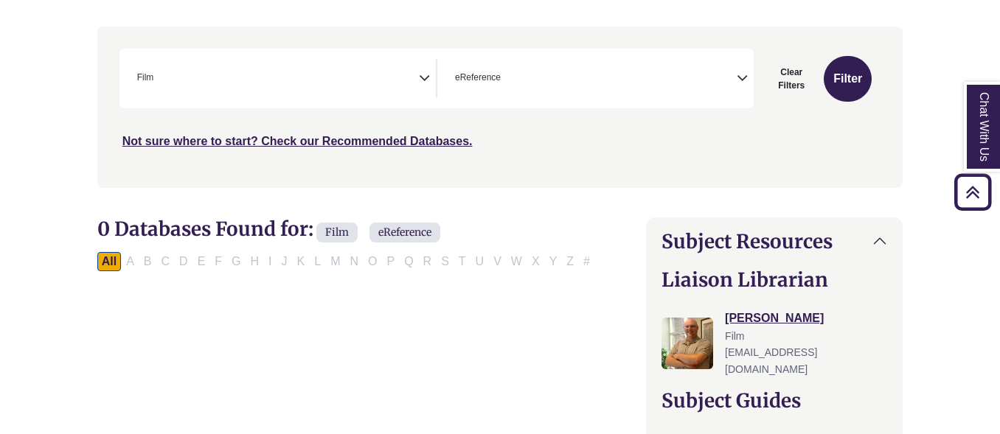
click at [633, 84] on span "× eReference" at bounding box center [593, 79] width 288 height 38
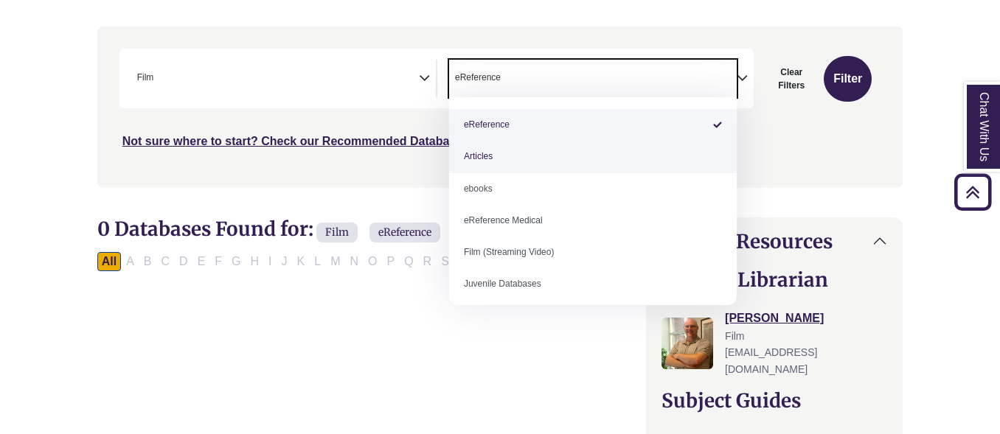
scroll to position [4, 0]
select select "*****"
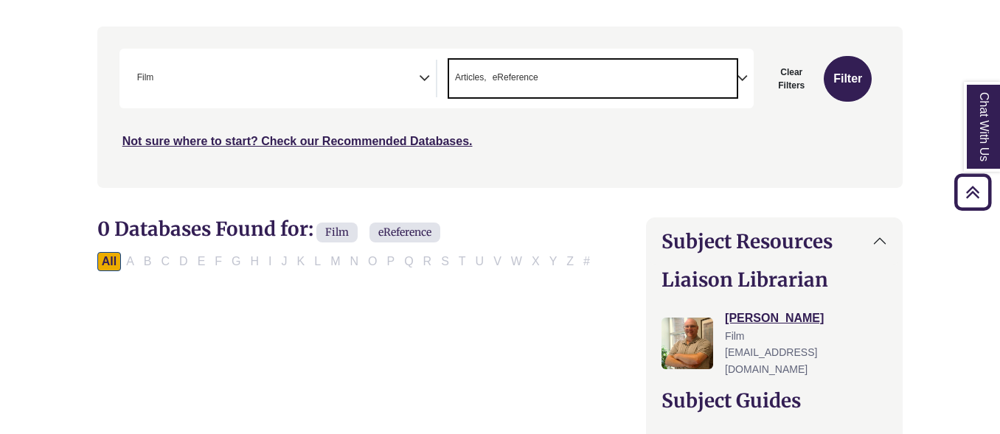
scroll to position [114, 0]
drag, startPoint x: 539, startPoint y: 161, endPoint x: 634, endPoint y: 63, distance: 136.2
click at [634, 63] on span "× Articles × eReference" at bounding box center [593, 79] width 288 height 38
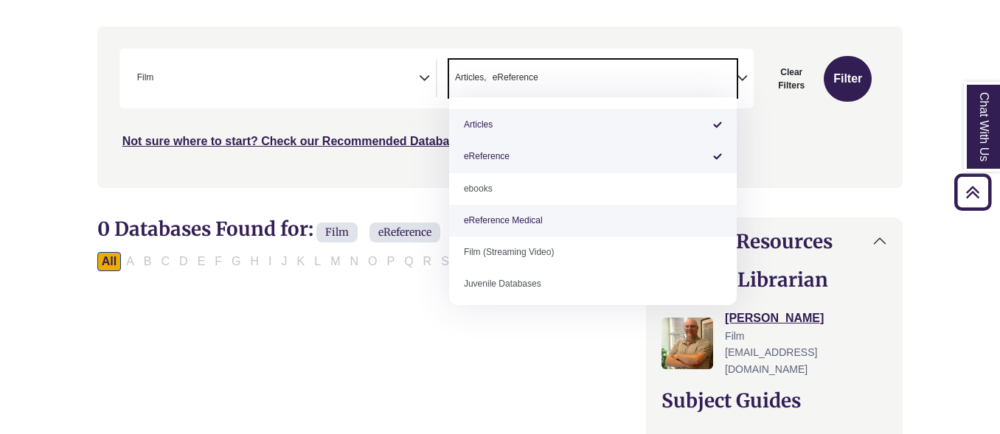
scroll to position [103, 0]
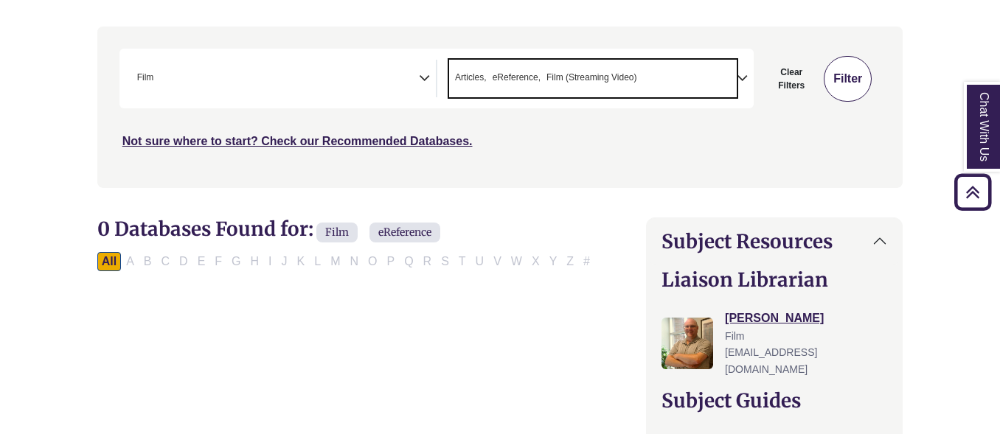
click at [828, 85] on button "Filter" at bounding box center [848, 79] width 48 height 46
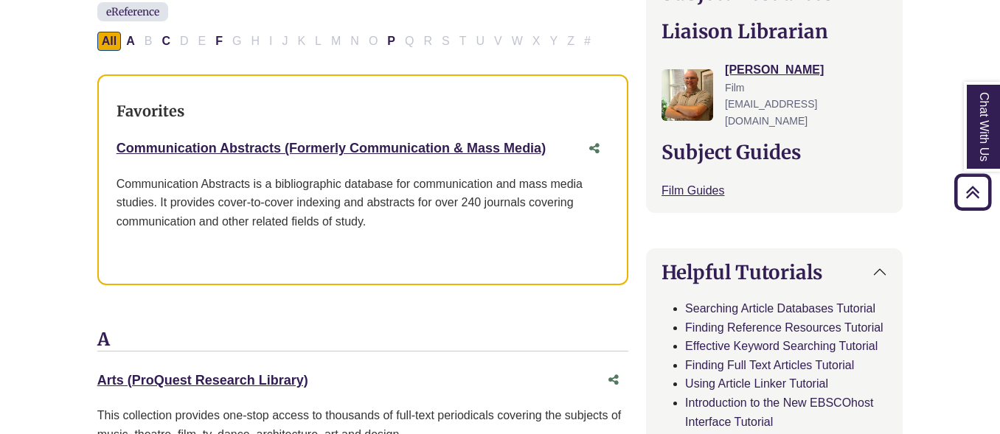
scroll to position [520, 0]
click at [215, 35] on button "F" at bounding box center [219, 40] width 16 height 19
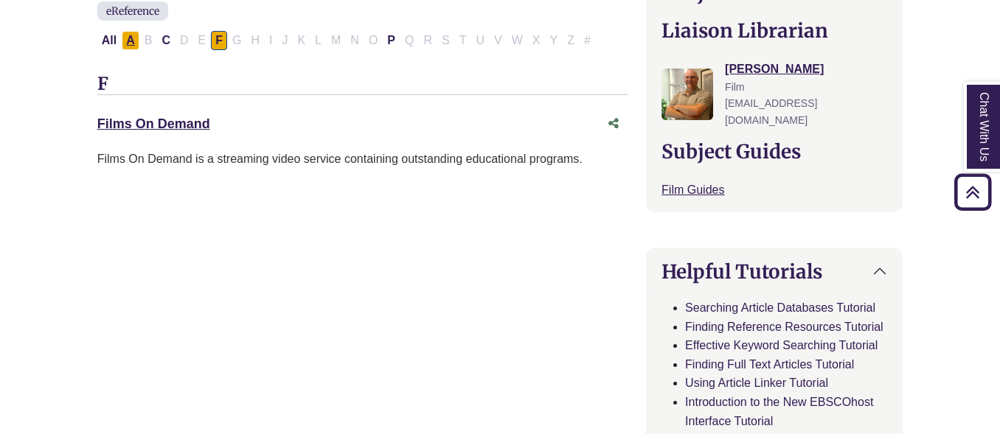
click at [136, 48] on button "A" at bounding box center [131, 40] width 18 height 19
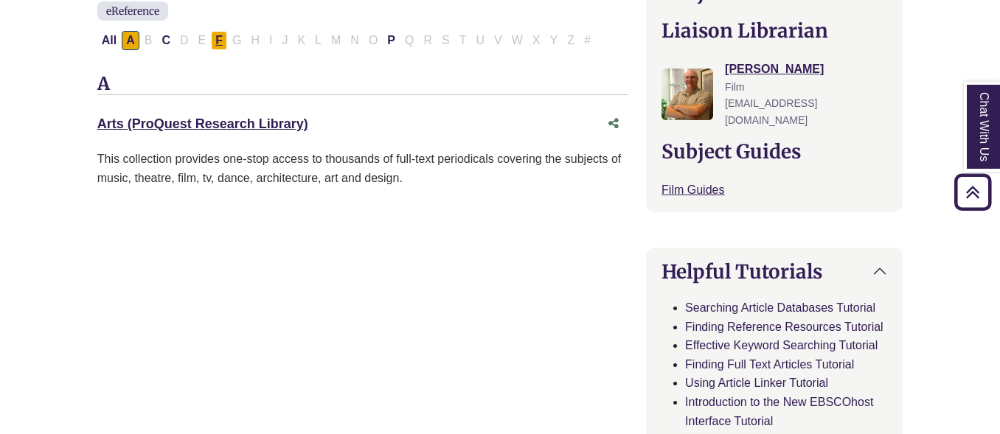
click at [212, 40] on button "F" at bounding box center [219, 40] width 16 height 19
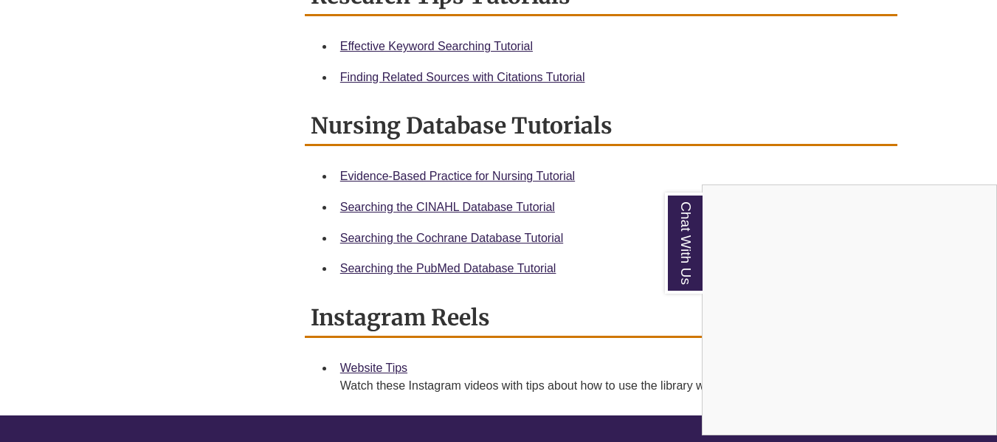
scroll to position [876, 0]
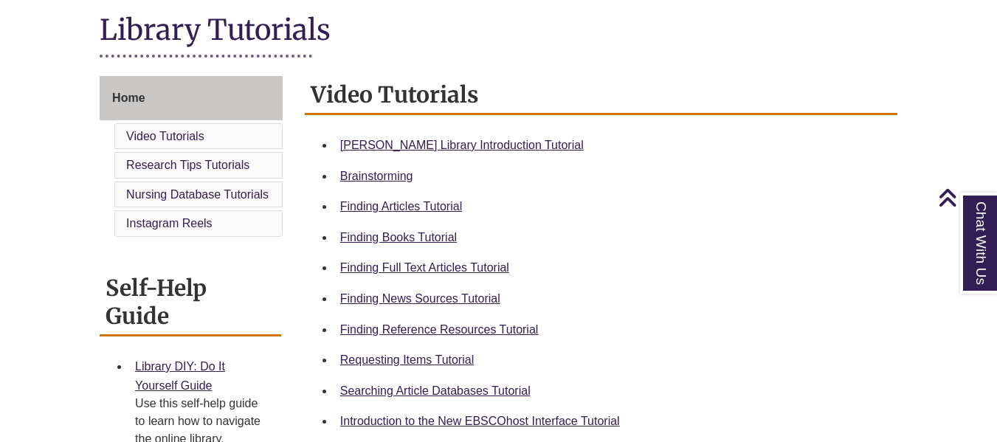
scroll to position [338, 0]
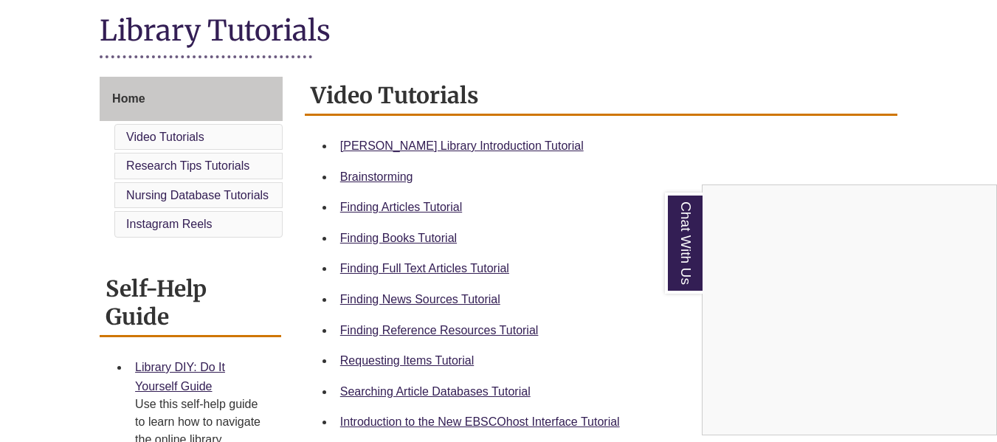
click at [499, 395] on div "Chat With Us" at bounding box center [498, 221] width 997 height 442
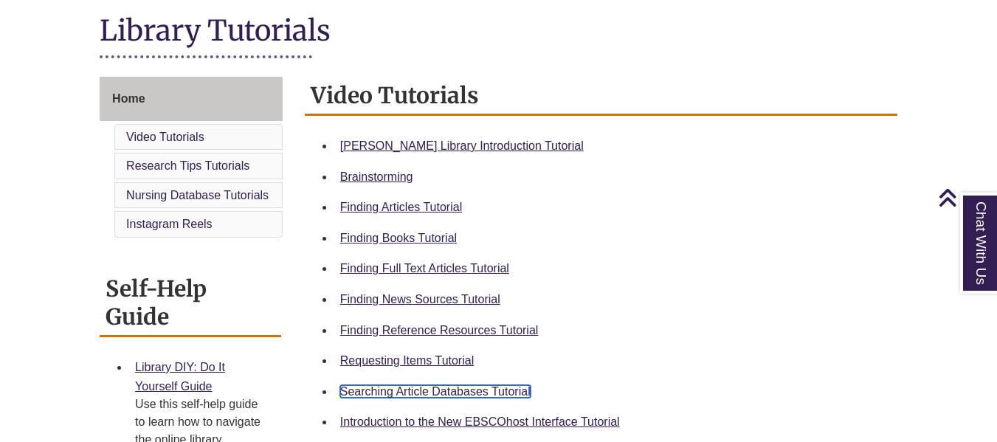
click at [493, 391] on link "Searching Article Databases Tutorial" at bounding box center [435, 391] width 190 height 13
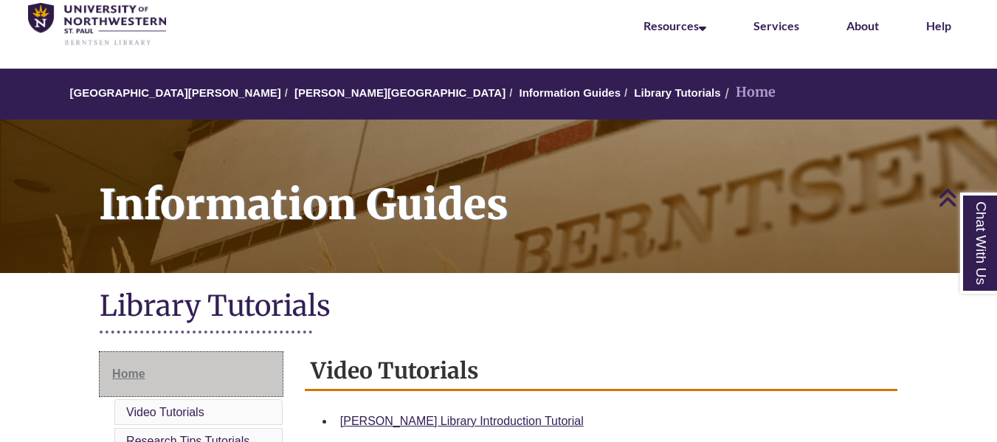
scroll to position [0, 0]
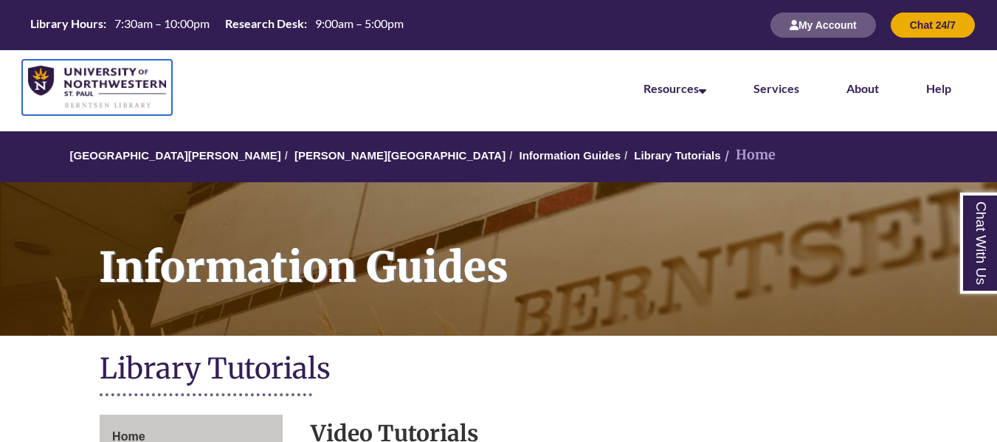
click at [111, 87] on img at bounding box center [97, 88] width 138 height 44
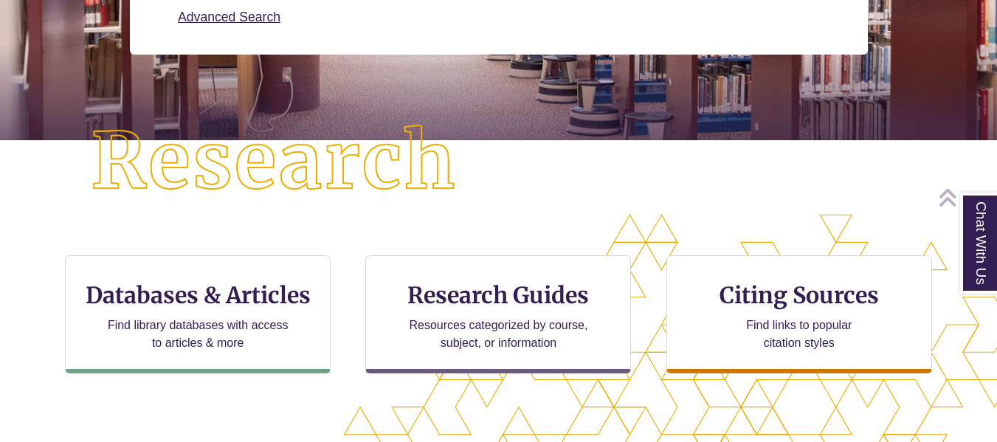
scroll to position [291, 0]
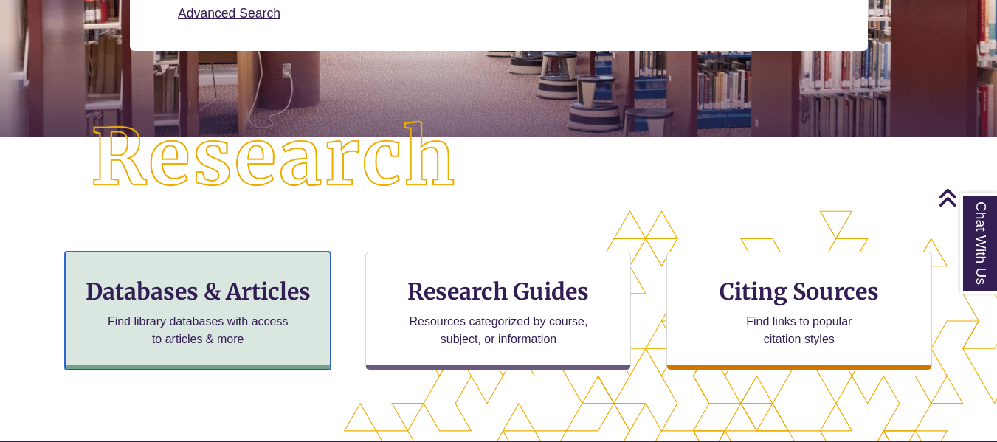
click at [252, 302] on h3 "Databases & Articles" at bounding box center [197, 291] width 240 height 28
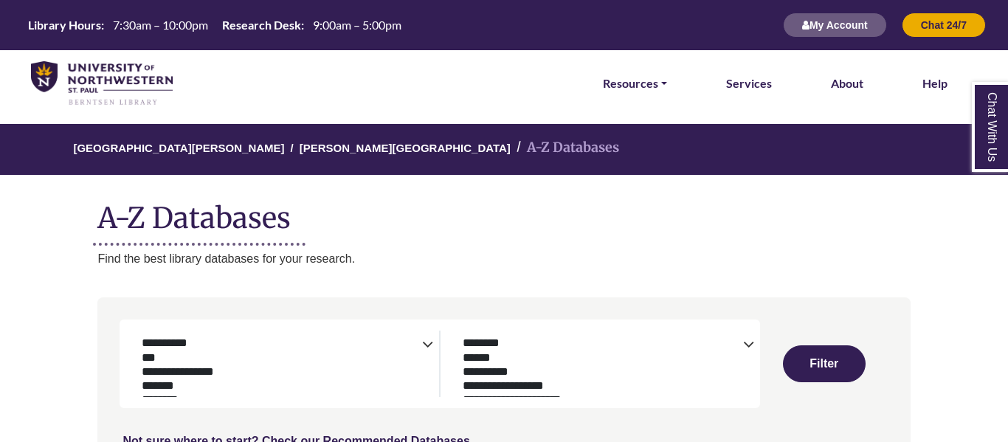
select select "Database Subject Filter"
select select "Database Types Filter"
select select "Database Subject Filter"
select select "Database Types Filter"
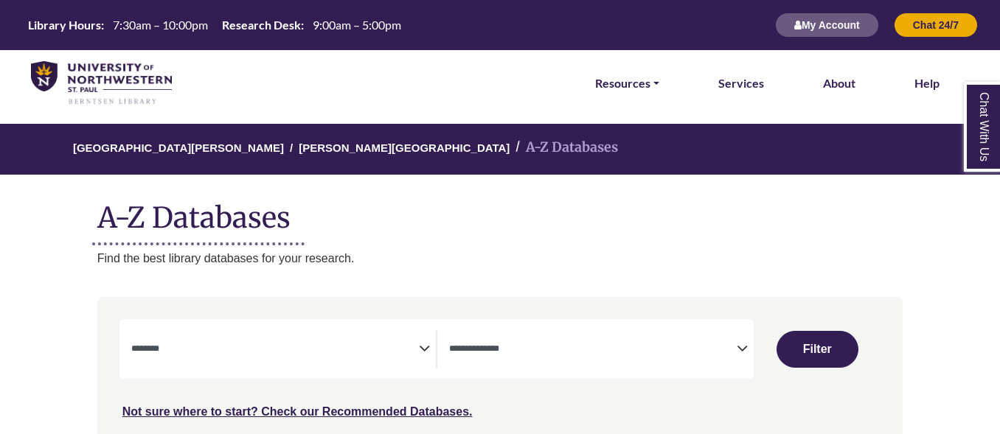
select select "Database Subject Filter"
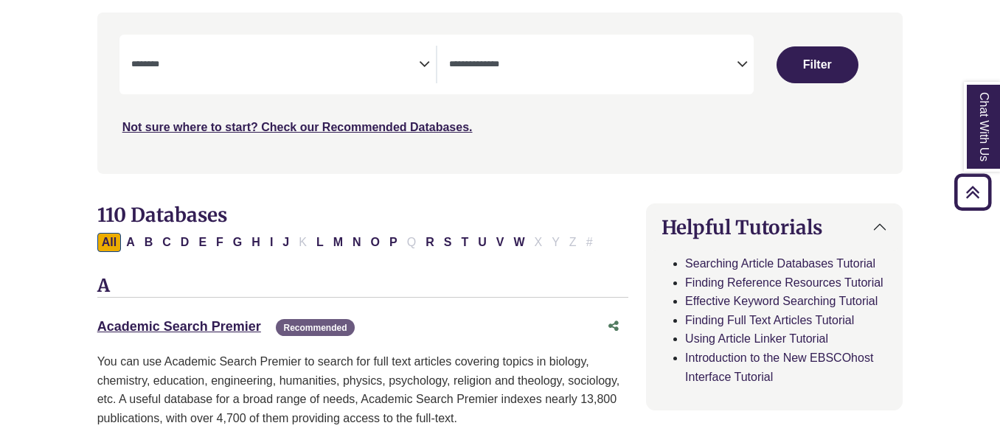
scroll to position [285, 0]
click at [588, 58] on span "Search filters" at bounding box center [593, 61] width 288 height 13
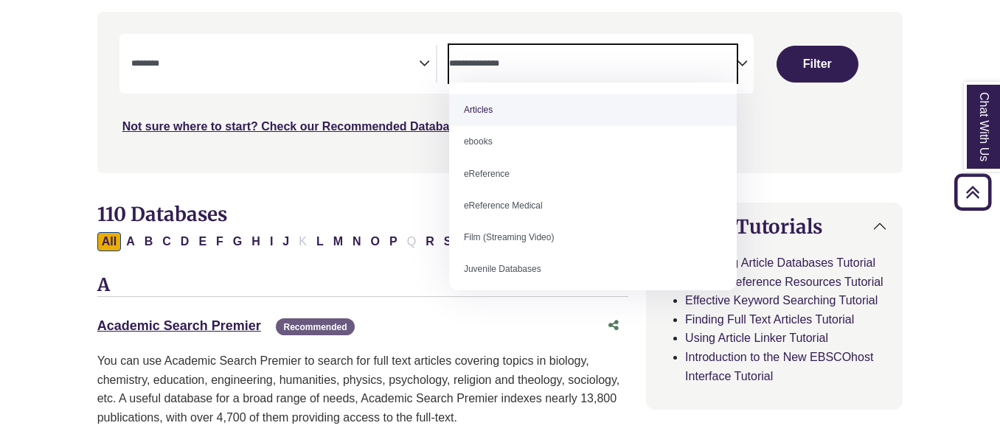
select select "*****"
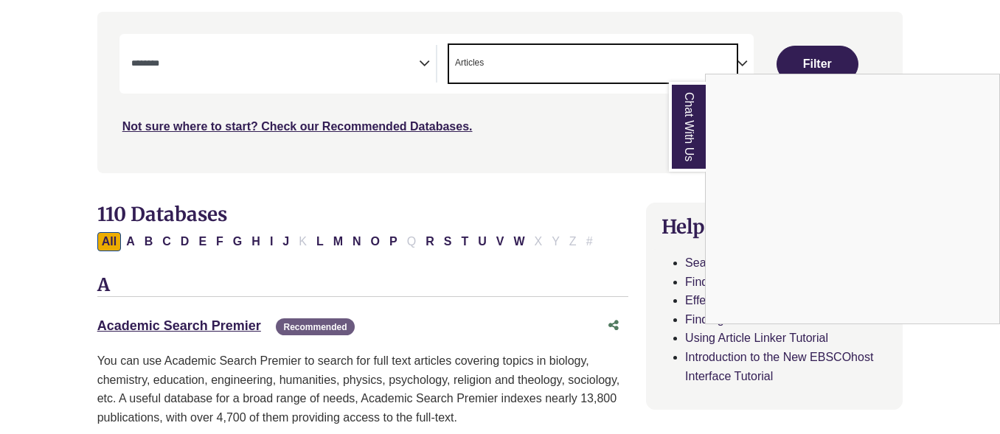
click at [279, 83] on div "Chat With Us" at bounding box center [500, 217] width 1000 height 434
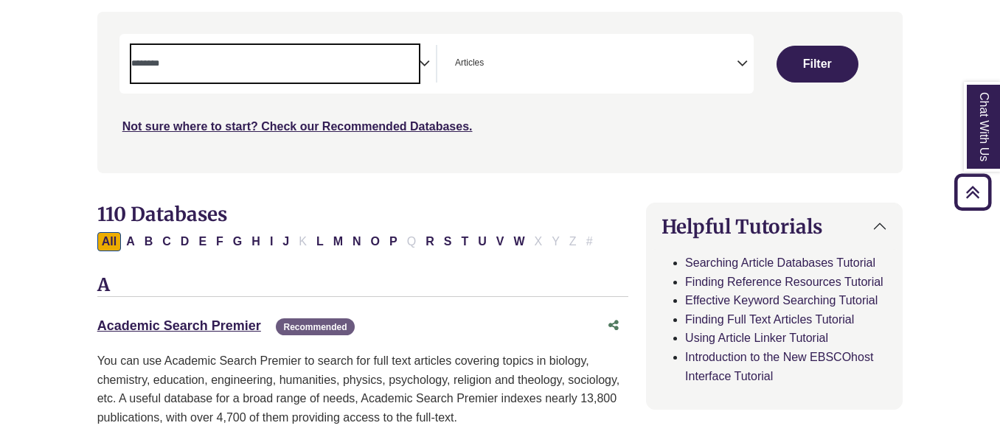
click at [277, 63] on textarea "Search" at bounding box center [275, 65] width 288 height 12
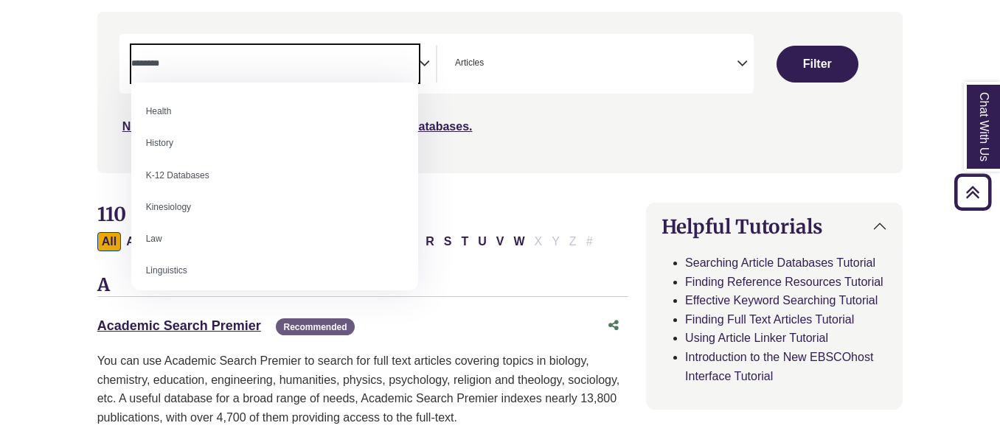
scroll to position [667, 0]
select select "*****"
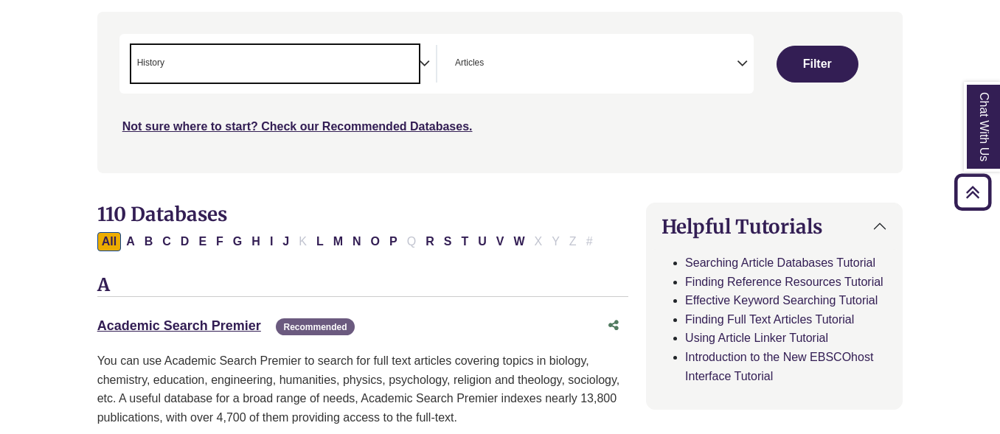
scroll to position [311, 0]
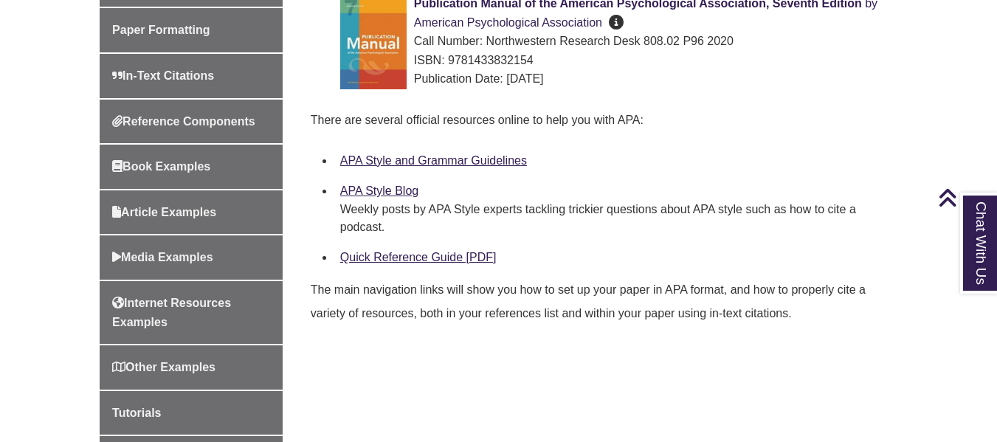
scroll to position [547, 0]
